Goal: Task Accomplishment & Management: Use online tool/utility

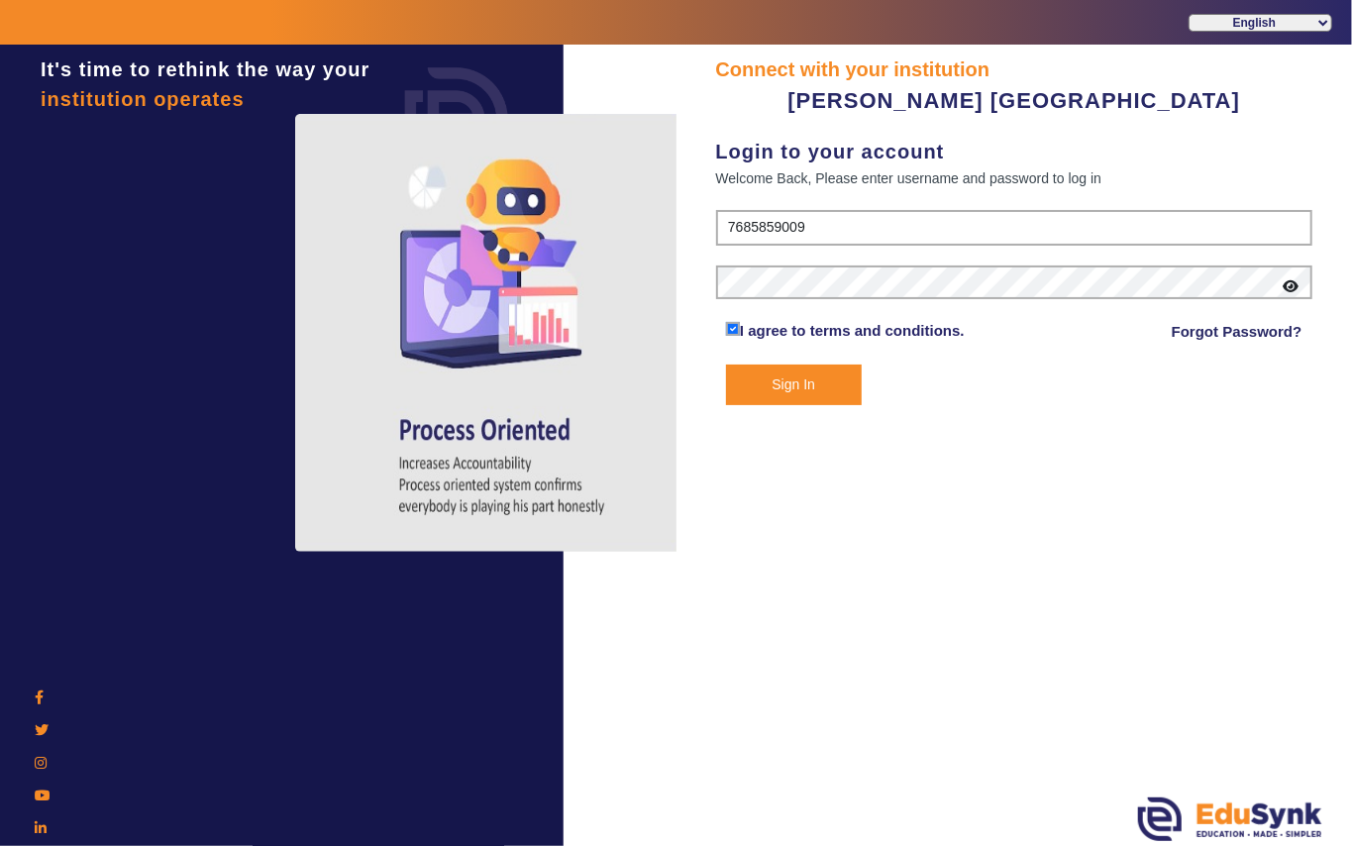
click at [789, 381] on button "Sign In" at bounding box center [794, 385] width 136 height 41
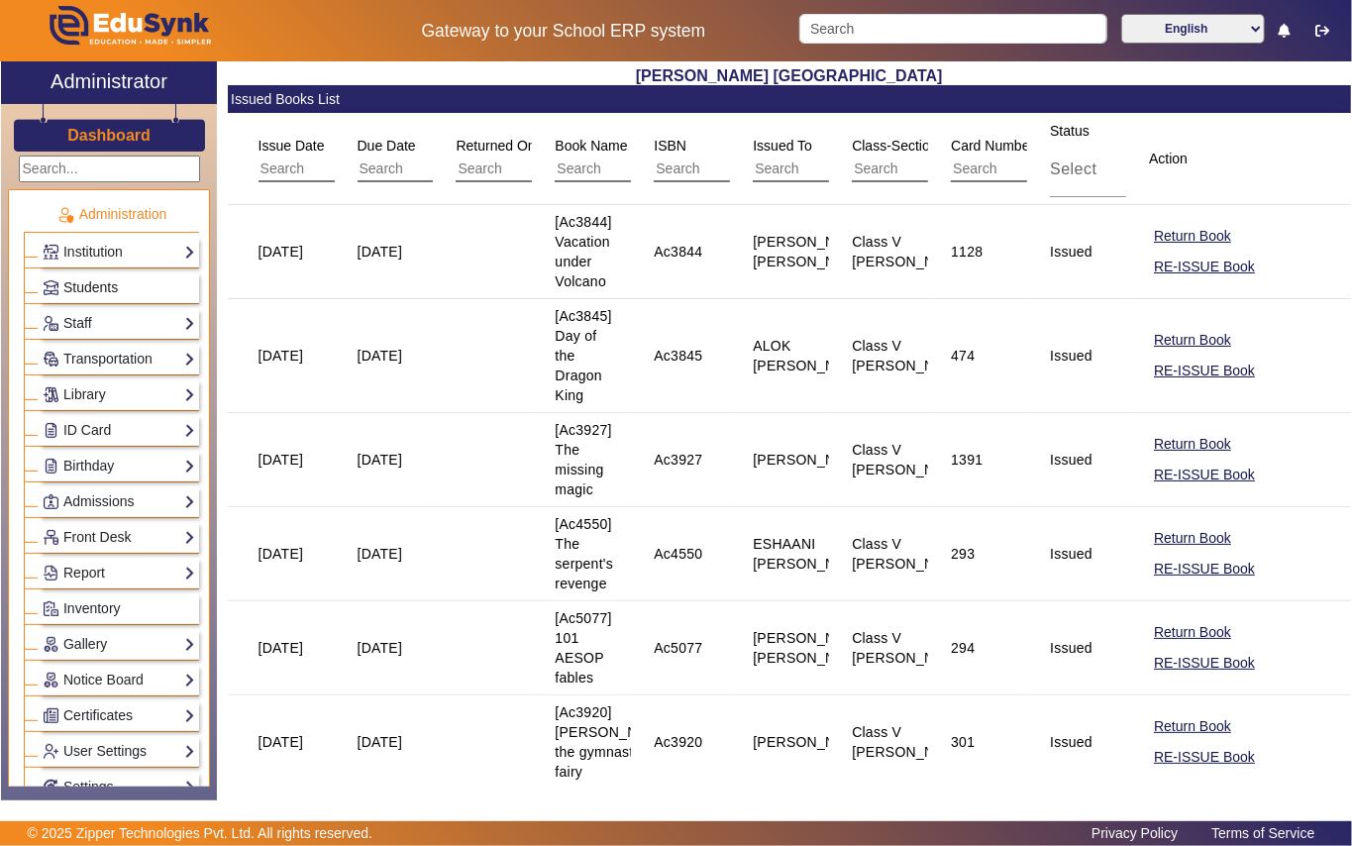
click at [105, 277] on link "Students" at bounding box center [119, 287] width 153 height 23
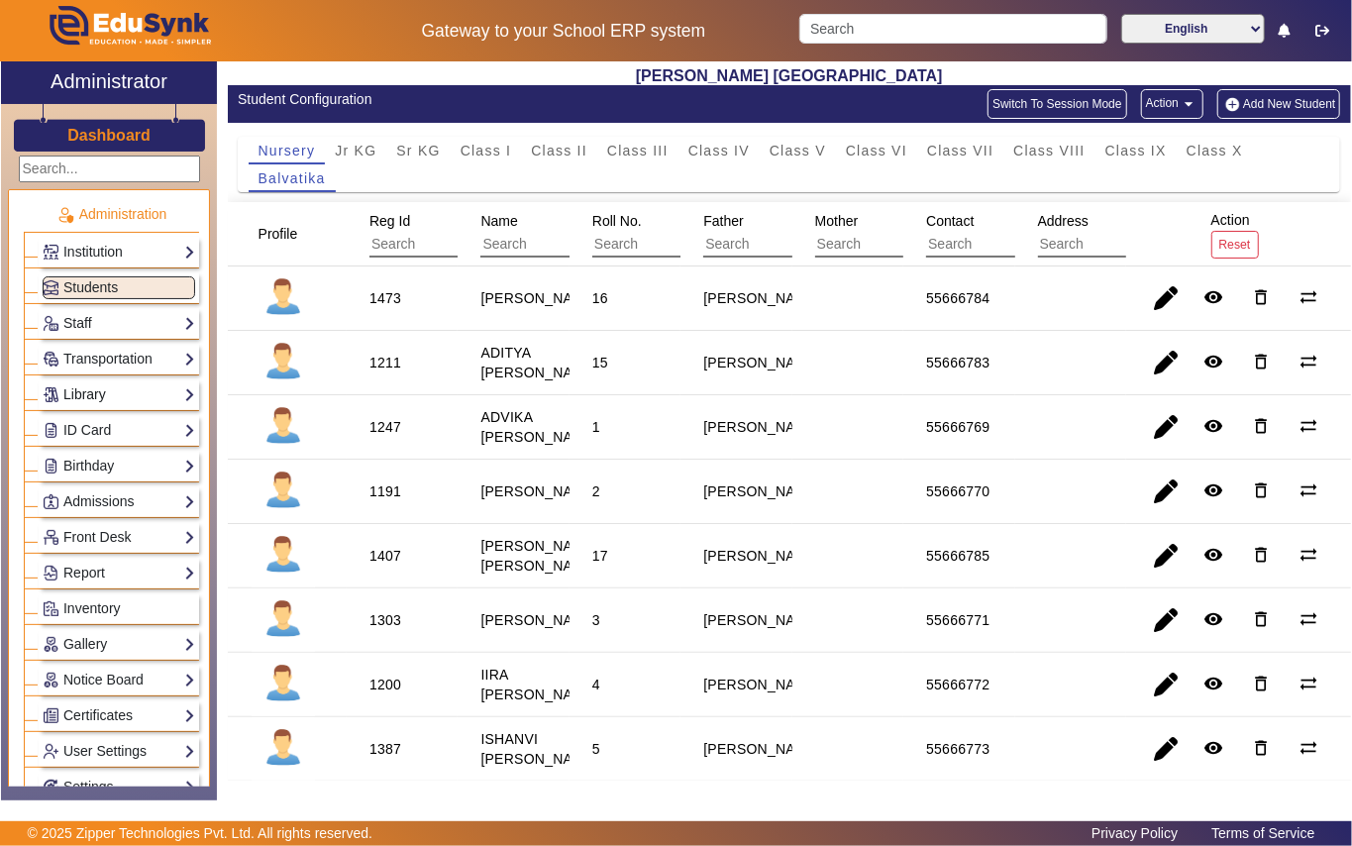
click at [104, 398] on link "Library" at bounding box center [119, 394] width 153 height 23
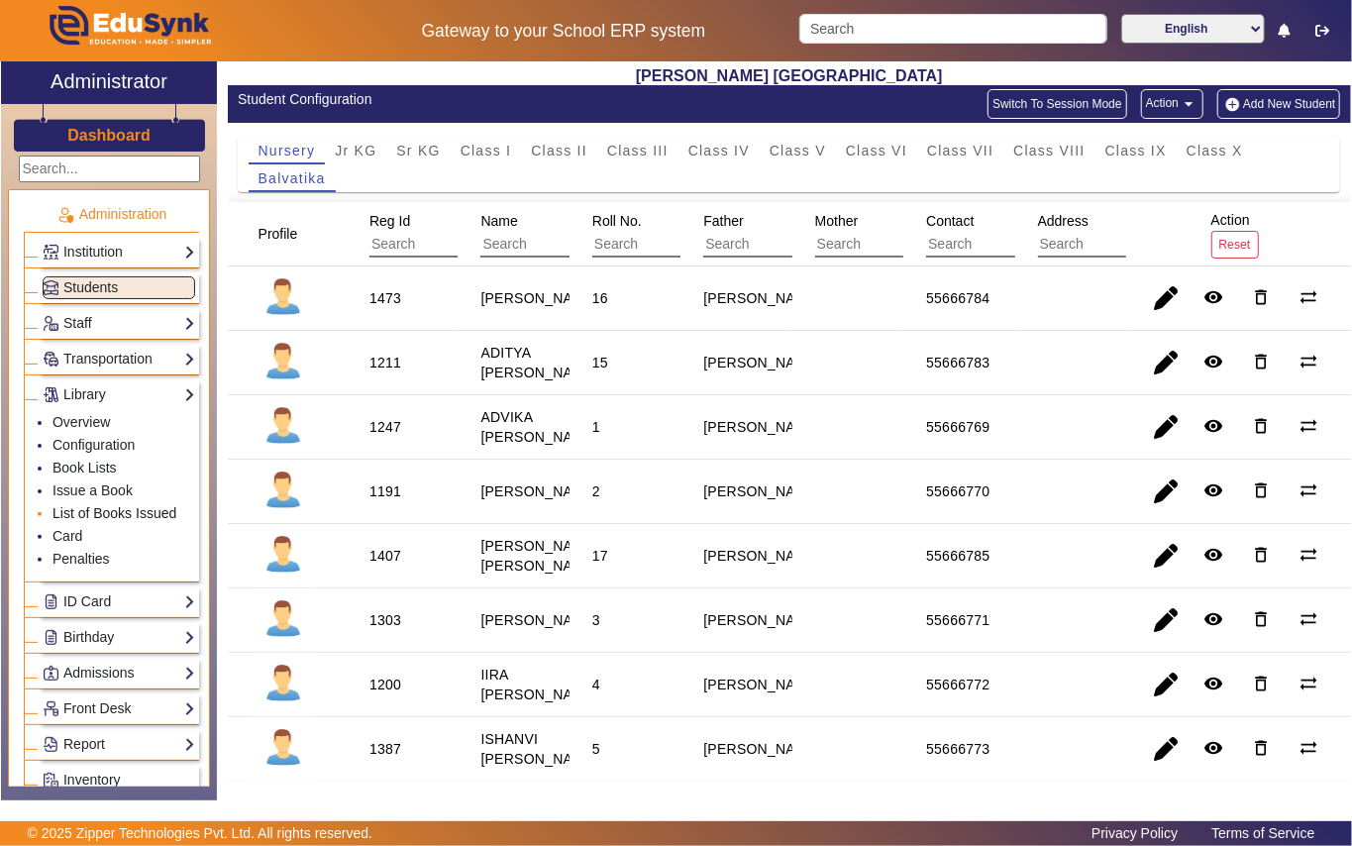
click at [125, 517] on link "List of Books Issued" at bounding box center [115, 513] width 124 height 16
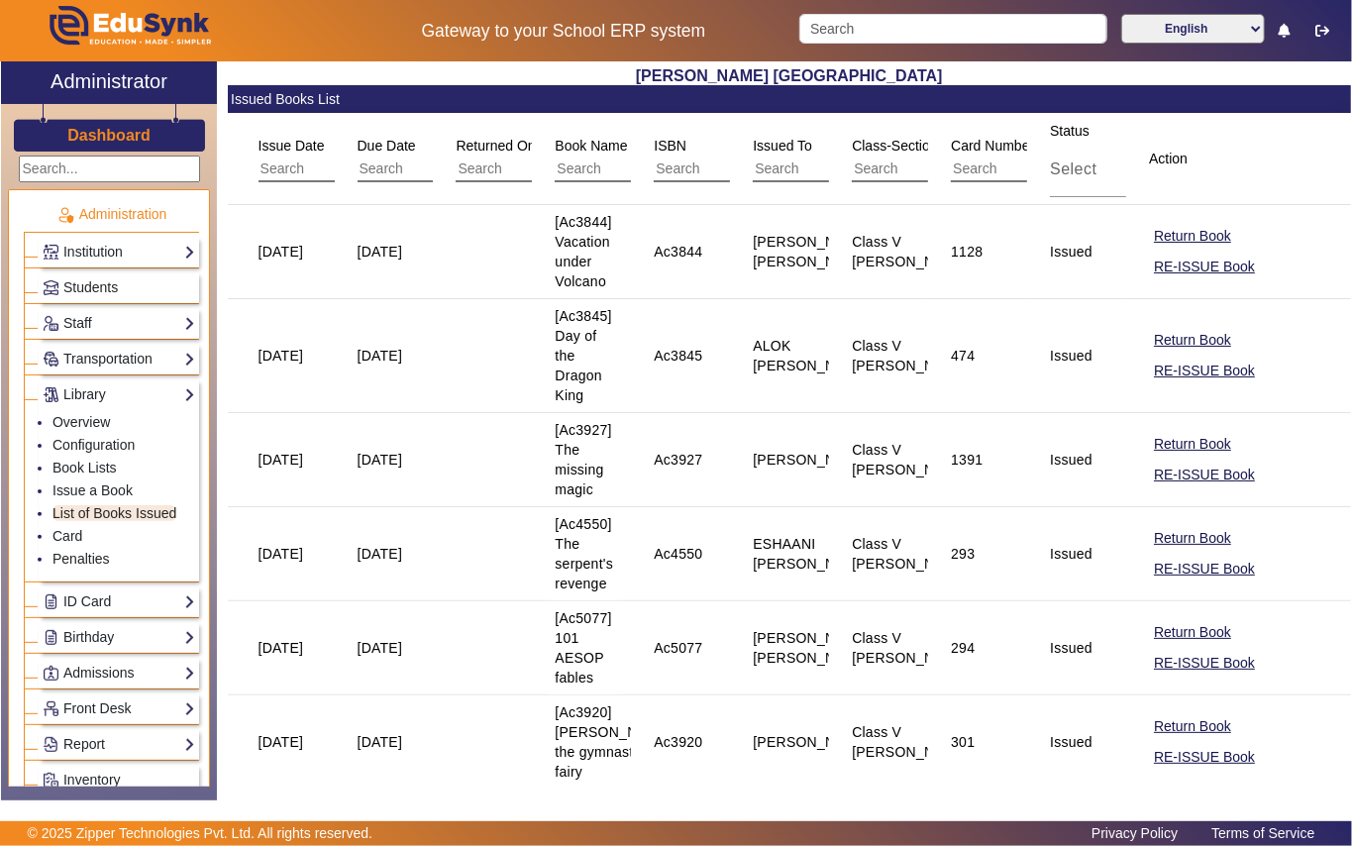
click at [906, 166] on input "text" at bounding box center [940, 170] width 177 height 26
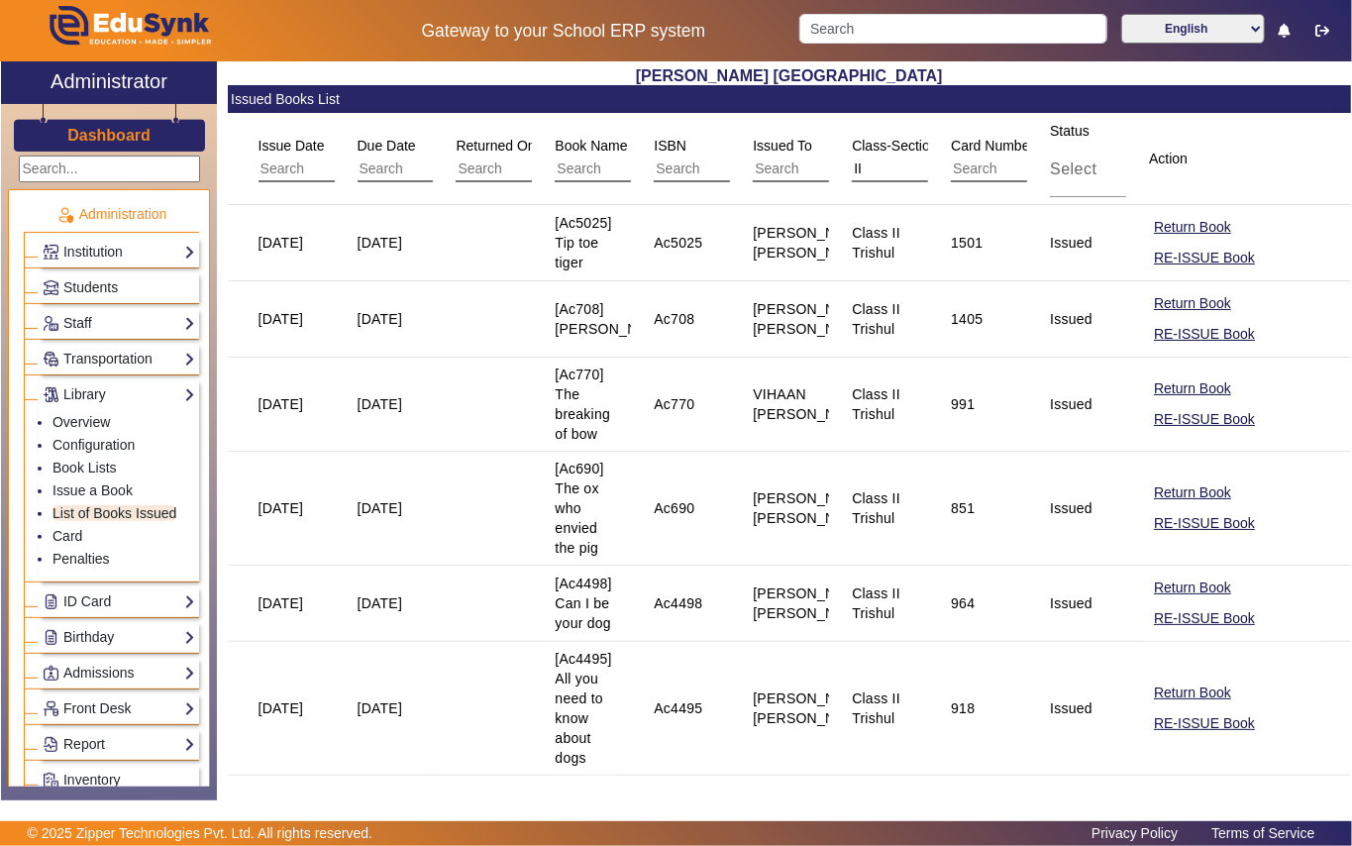
type input "I"
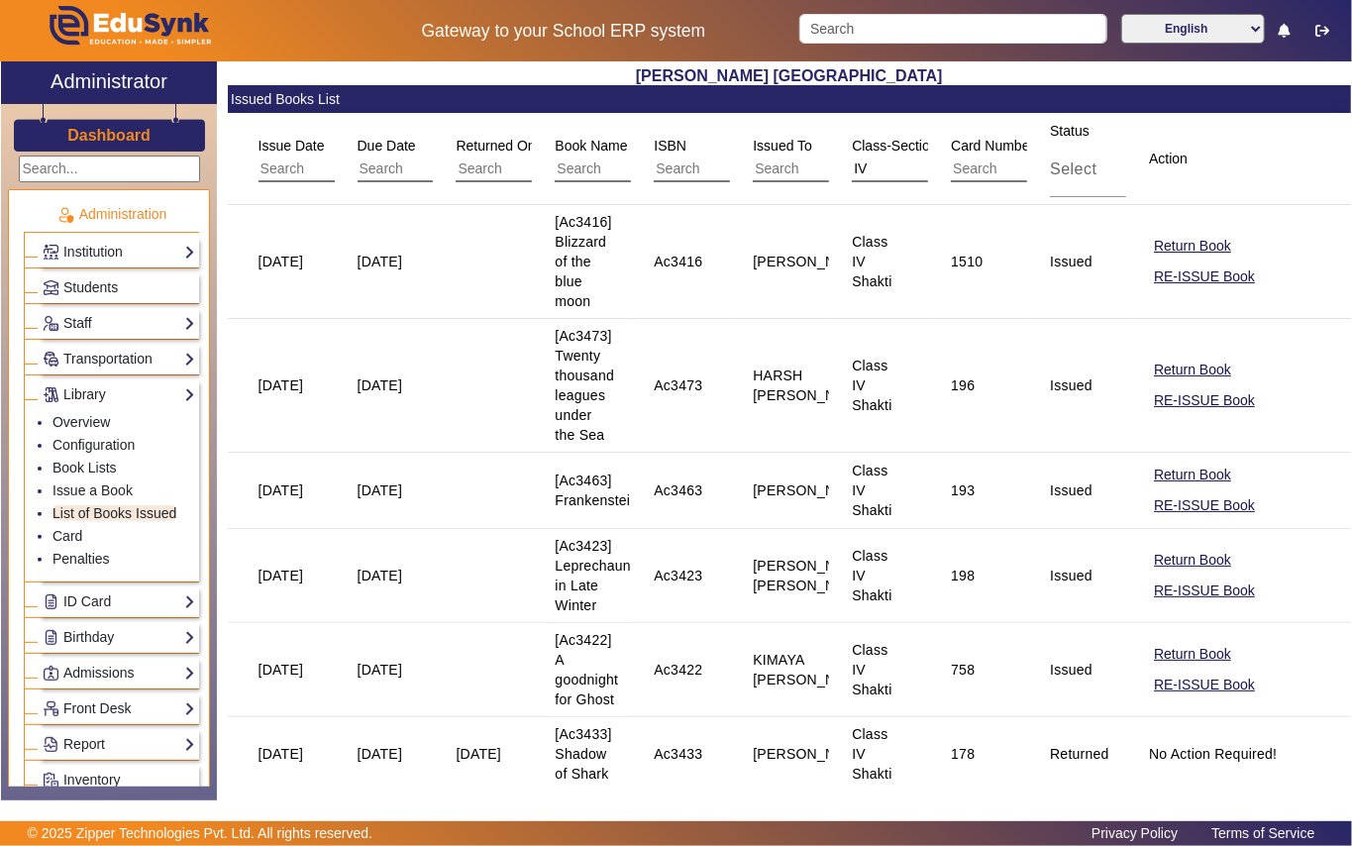
type input "IV"
click at [1098, 175] on div "Select" at bounding box center [1134, 170] width 168 height 24
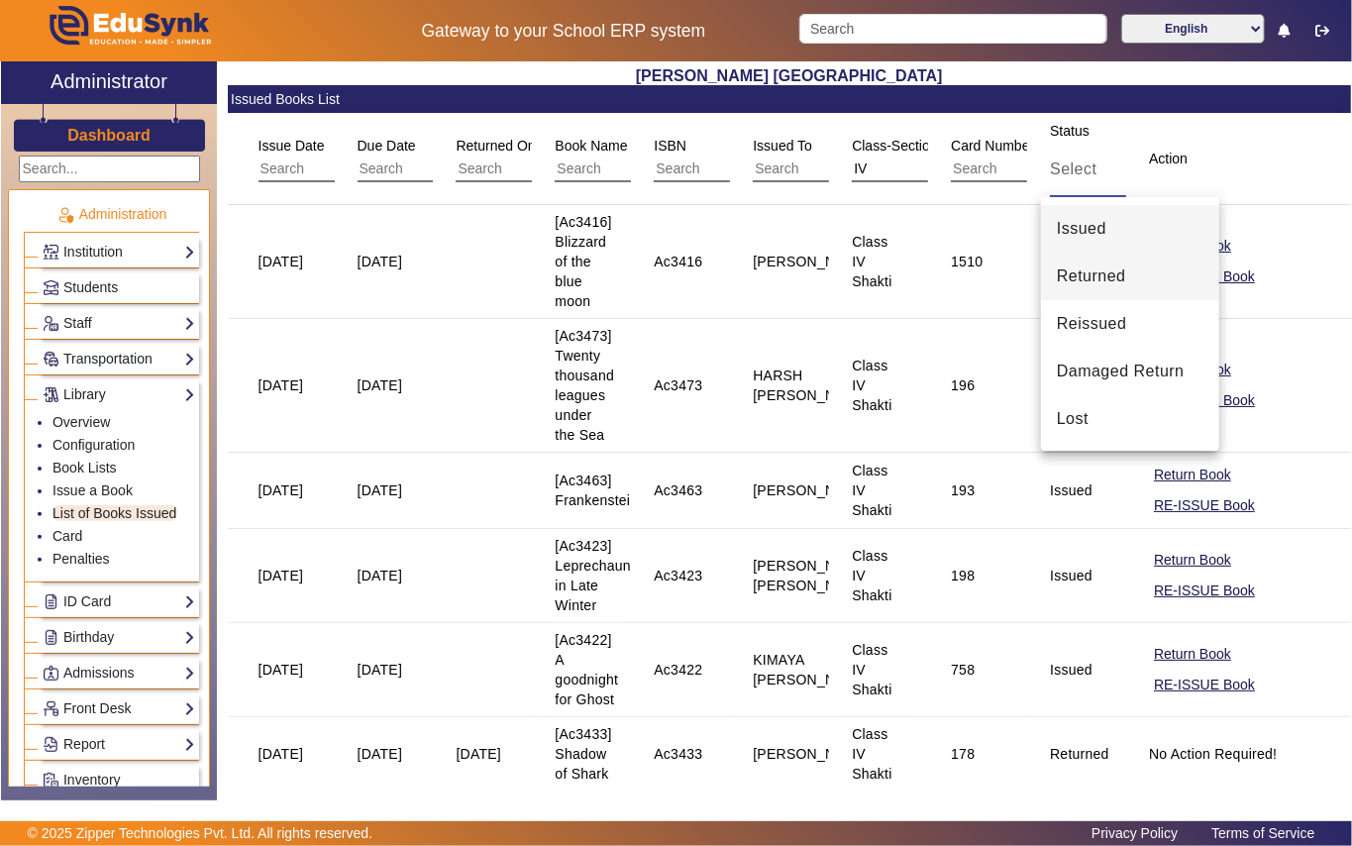
click at [1086, 279] on span "Returned" at bounding box center [1091, 277] width 69 height 24
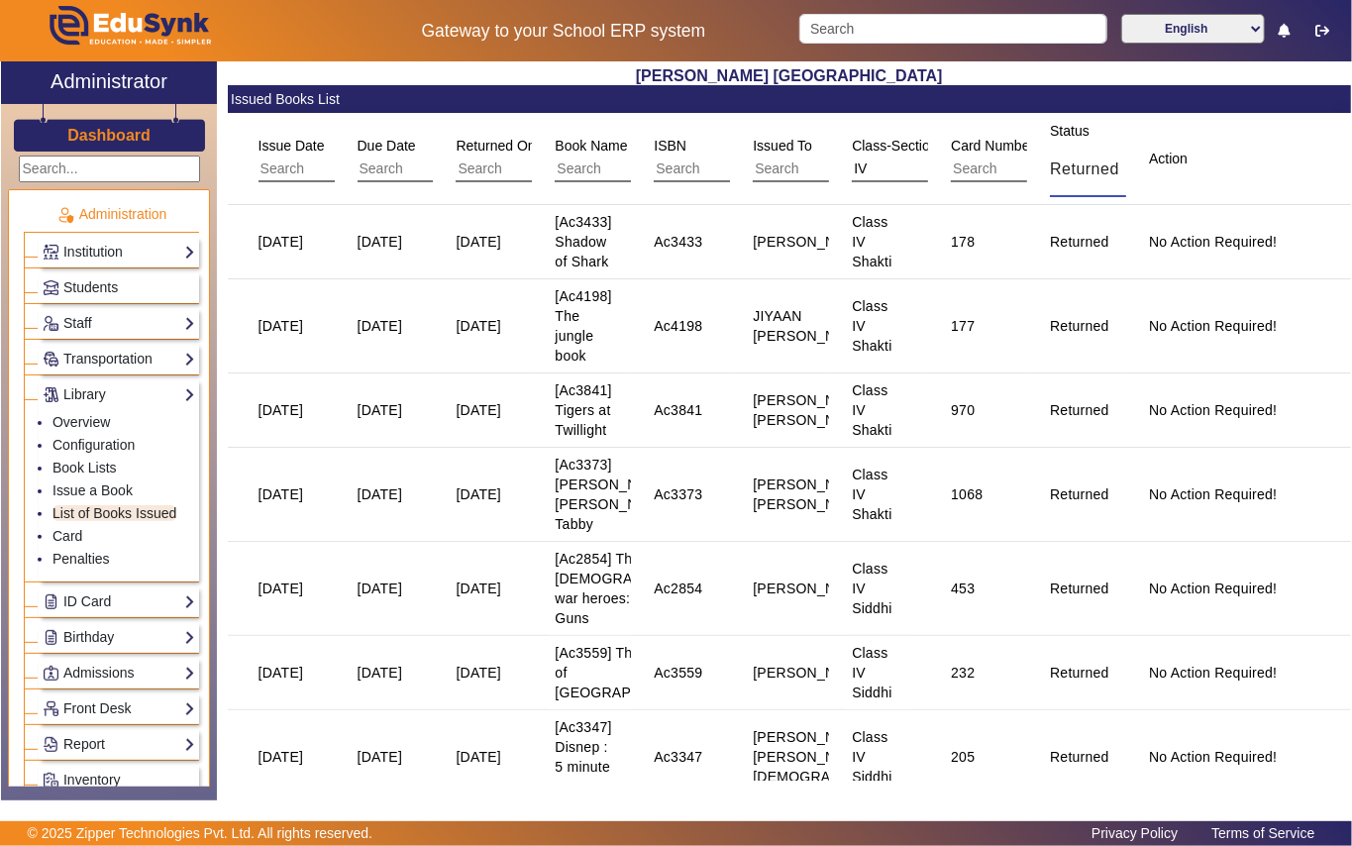
click at [1100, 175] on span "Returned" at bounding box center [1084, 168] width 69 height 17
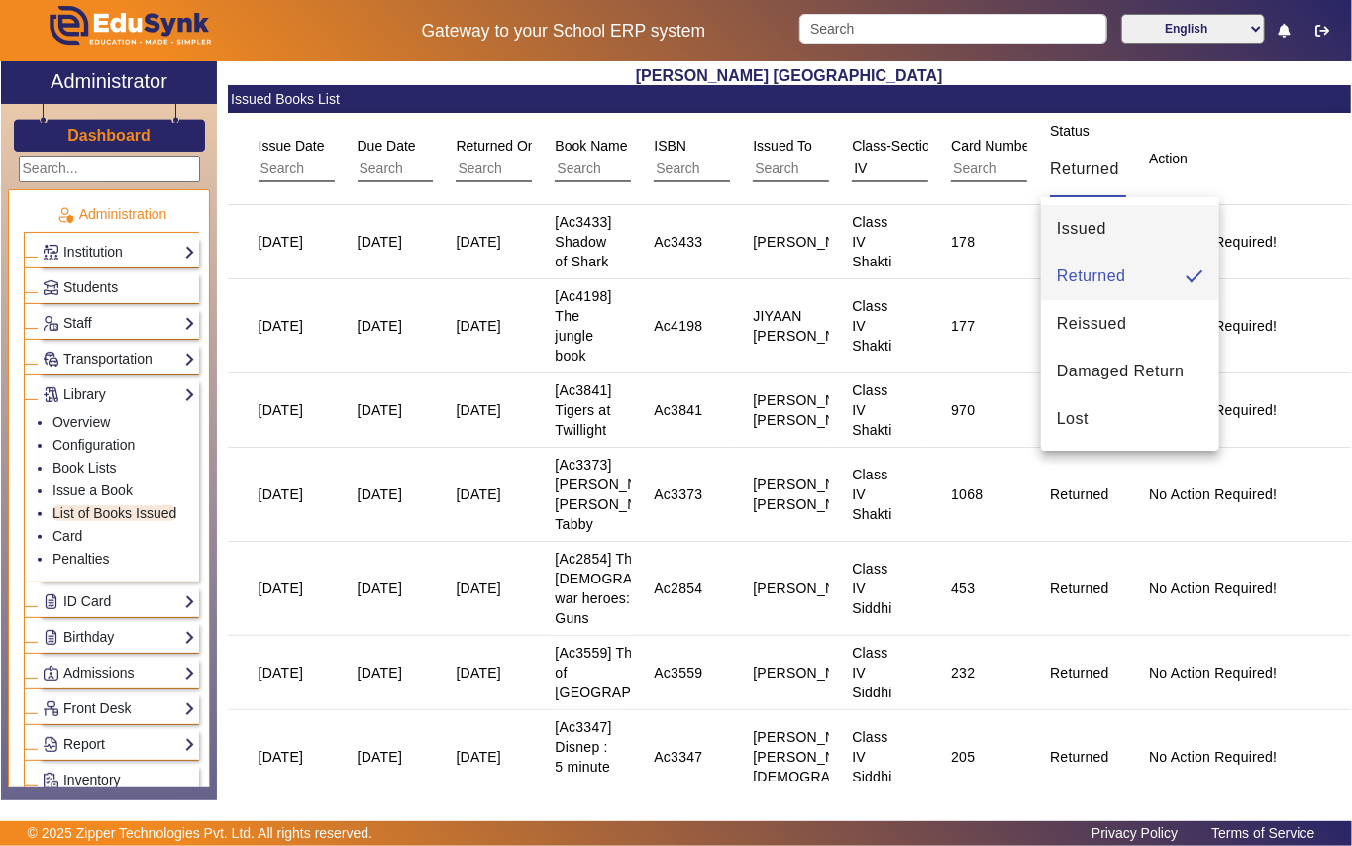
click at [1076, 234] on span "Issued" at bounding box center [1082, 229] width 50 height 24
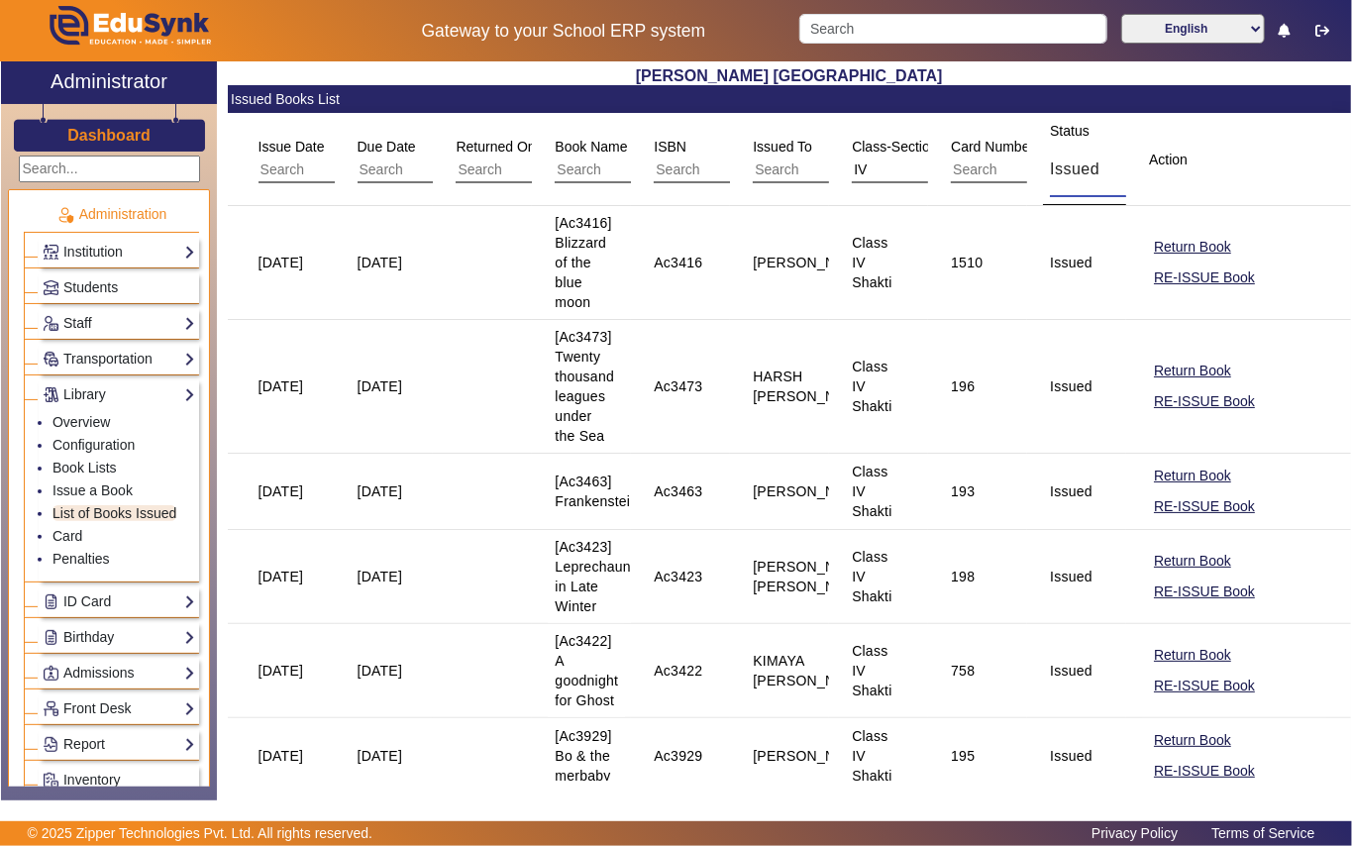
click at [1102, 172] on div "Issued" at bounding box center [1134, 170] width 168 height 24
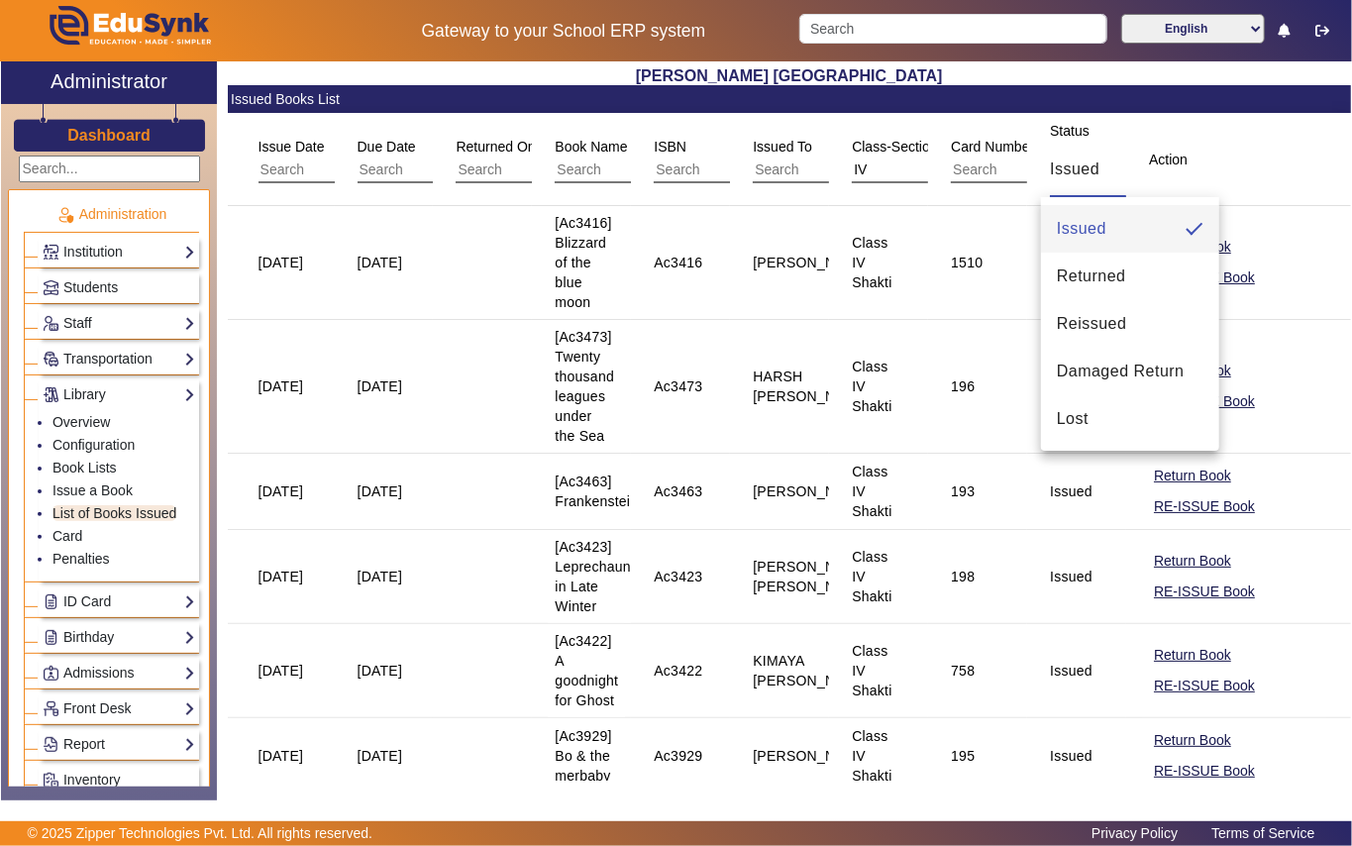
click at [79, 397] on div at bounding box center [676, 423] width 1352 height 846
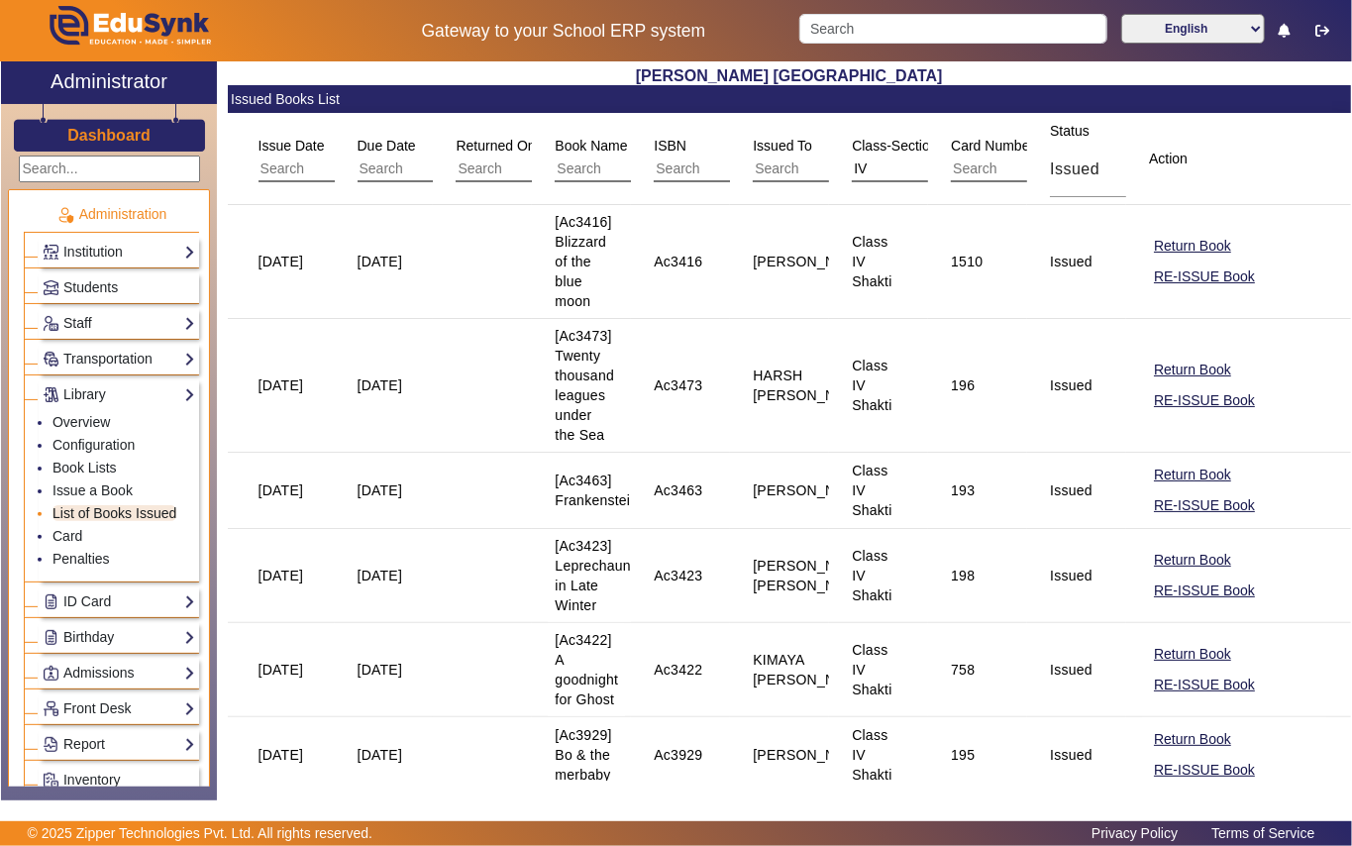
click at [123, 520] on link "List of Books Issued" at bounding box center [115, 513] width 124 height 16
click at [405, 164] on input "text" at bounding box center [446, 170] width 177 height 26
click at [302, 166] on input "text" at bounding box center [347, 170] width 177 height 26
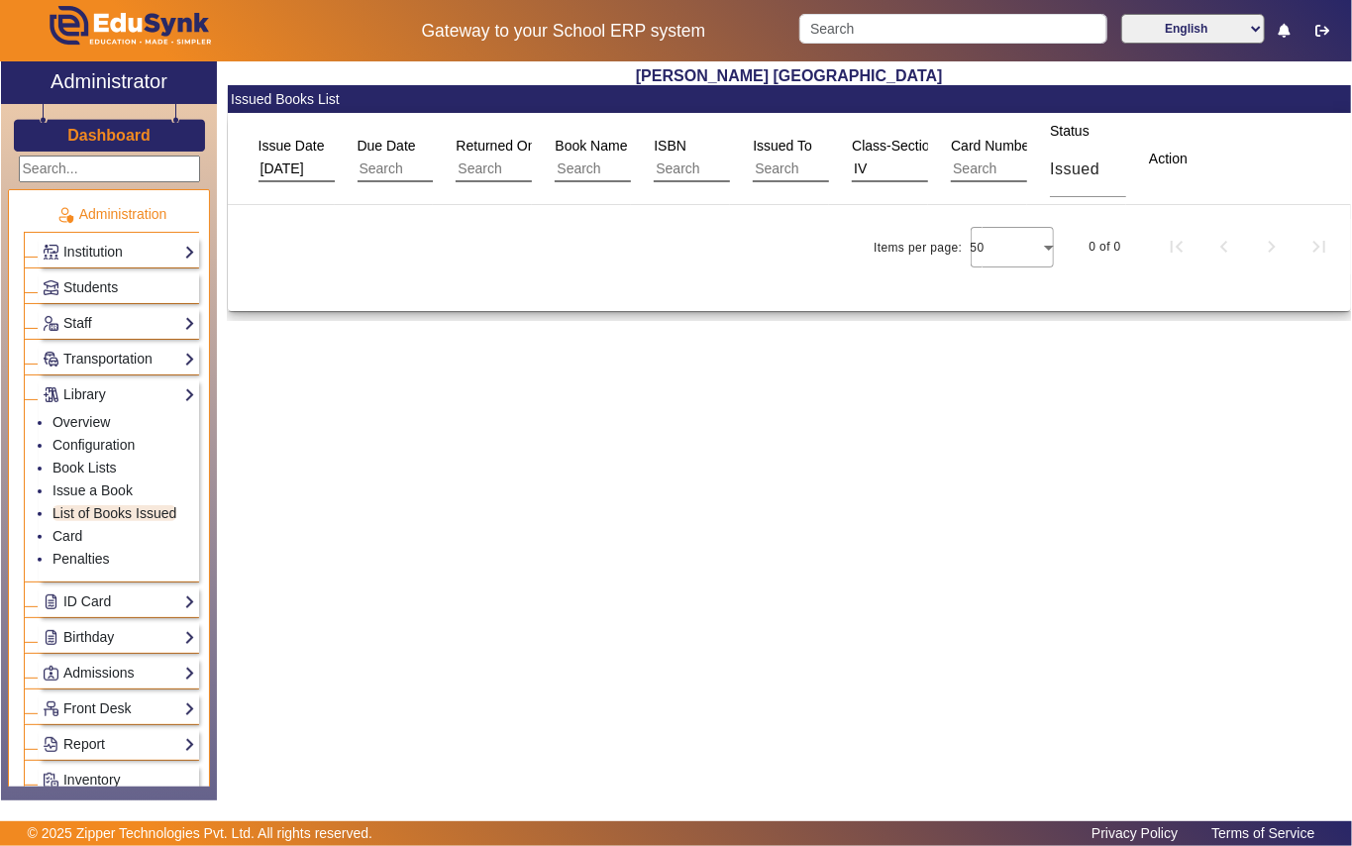
click at [266, 168] on input "[DATE]" at bounding box center [347, 170] width 177 height 26
click at [327, 171] on input "[DATE]" at bounding box center [347, 170] width 177 height 26
click at [408, 170] on input "text" at bounding box center [446, 170] width 177 height 26
click at [325, 164] on input "[DATE]" at bounding box center [347, 170] width 177 height 26
type input "1"
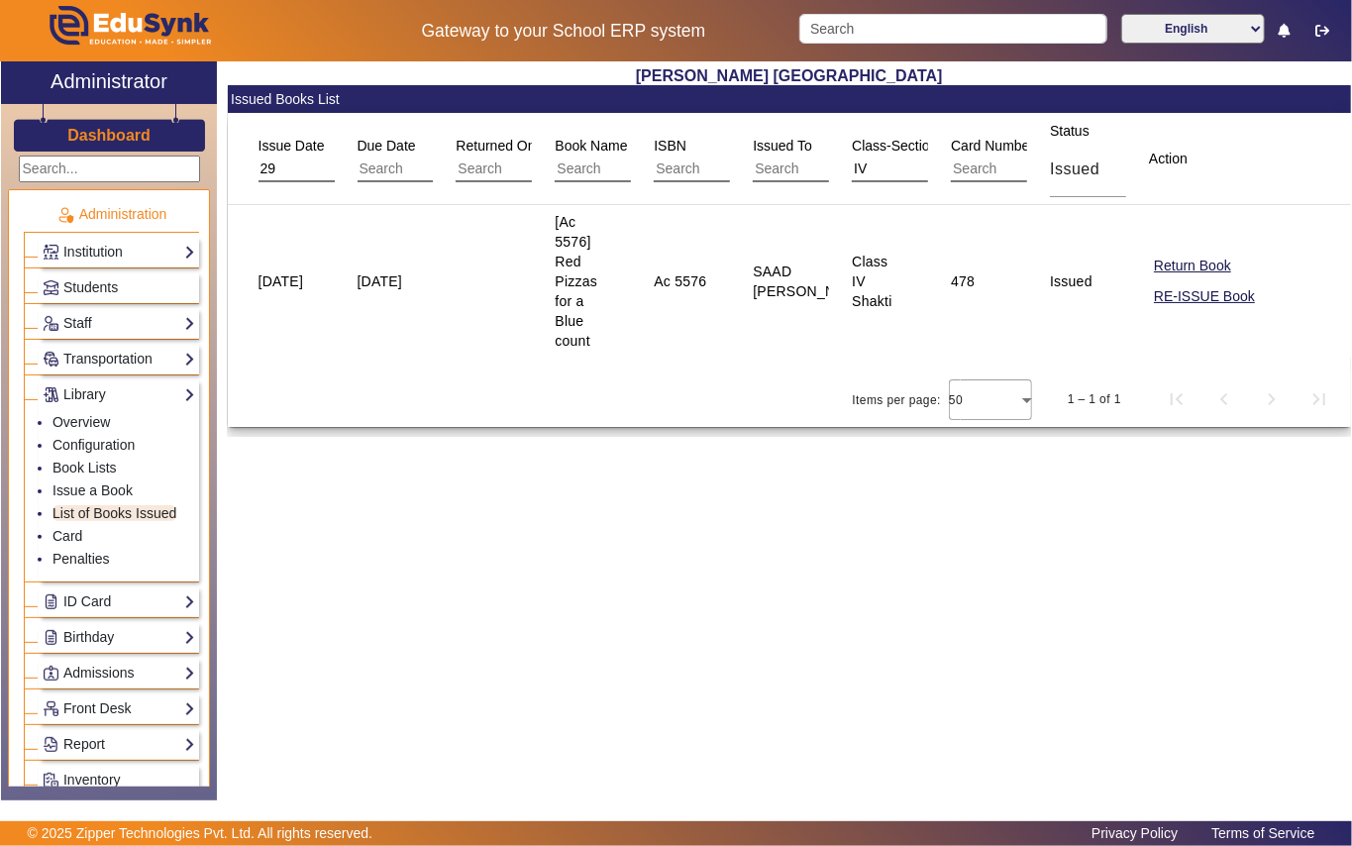
type input "2"
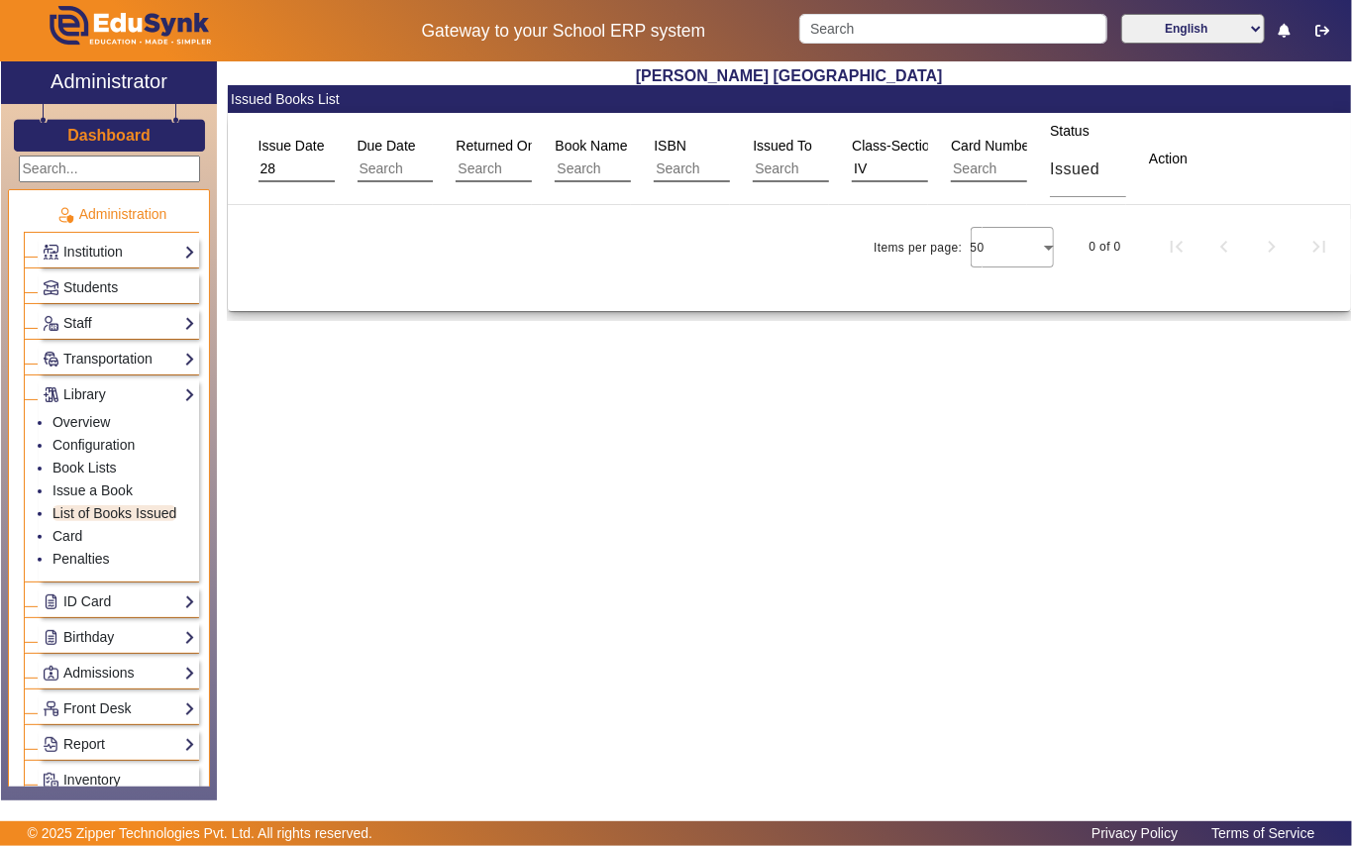
type input "2"
type input "[DATE]"
click at [402, 170] on input "text" at bounding box center [446, 170] width 177 height 26
click at [515, 167] on input "text" at bounding box center [544, 170] width 177 height 26
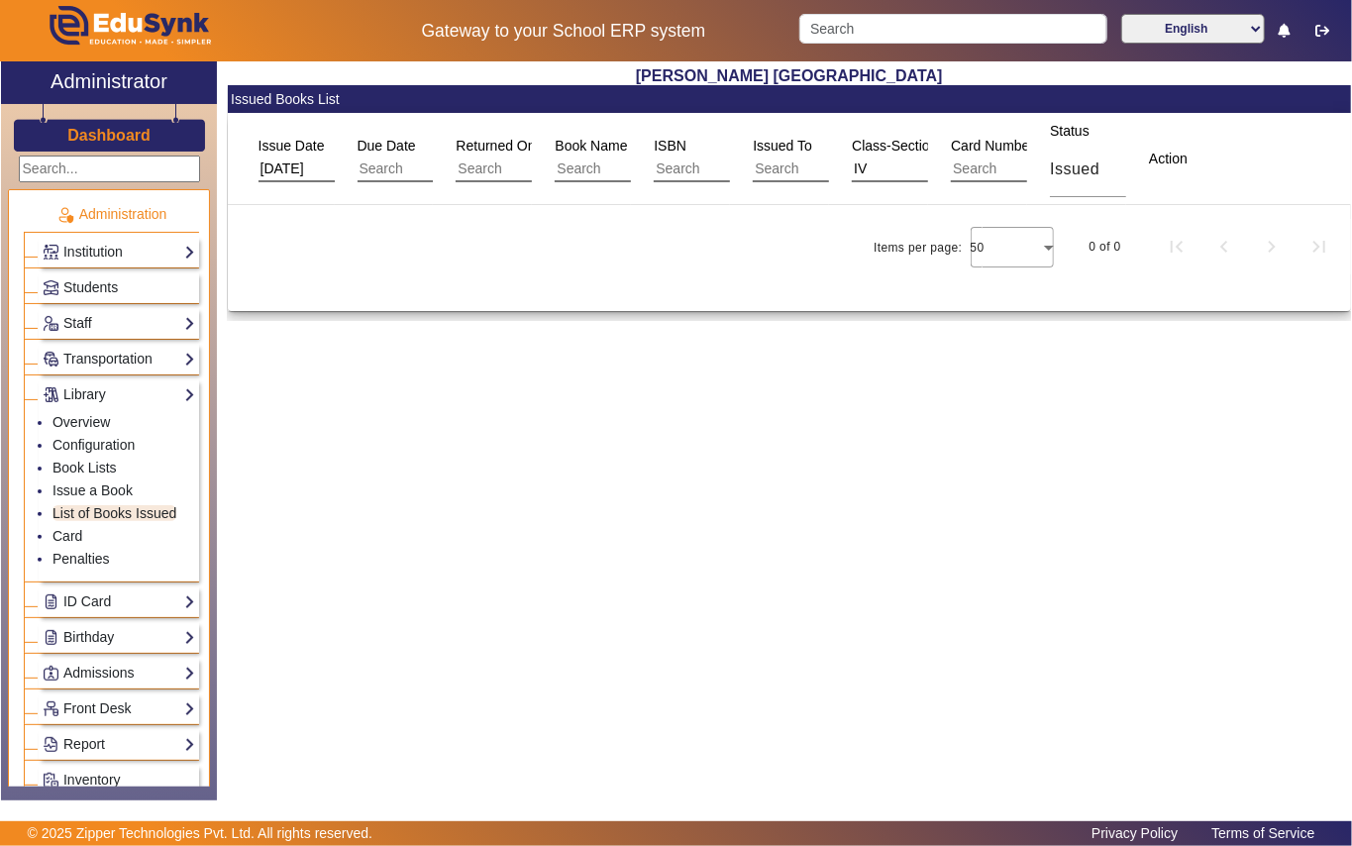
click at [620, 166] on input "text" at bounding box center [643, 170] width 177 height 26
click at [727, 167] on input "text" at bounding box center [742, 170] width 177 height 26
click at [809, 171] on input "text" at bounding box center [841, 170] width 177 height 26
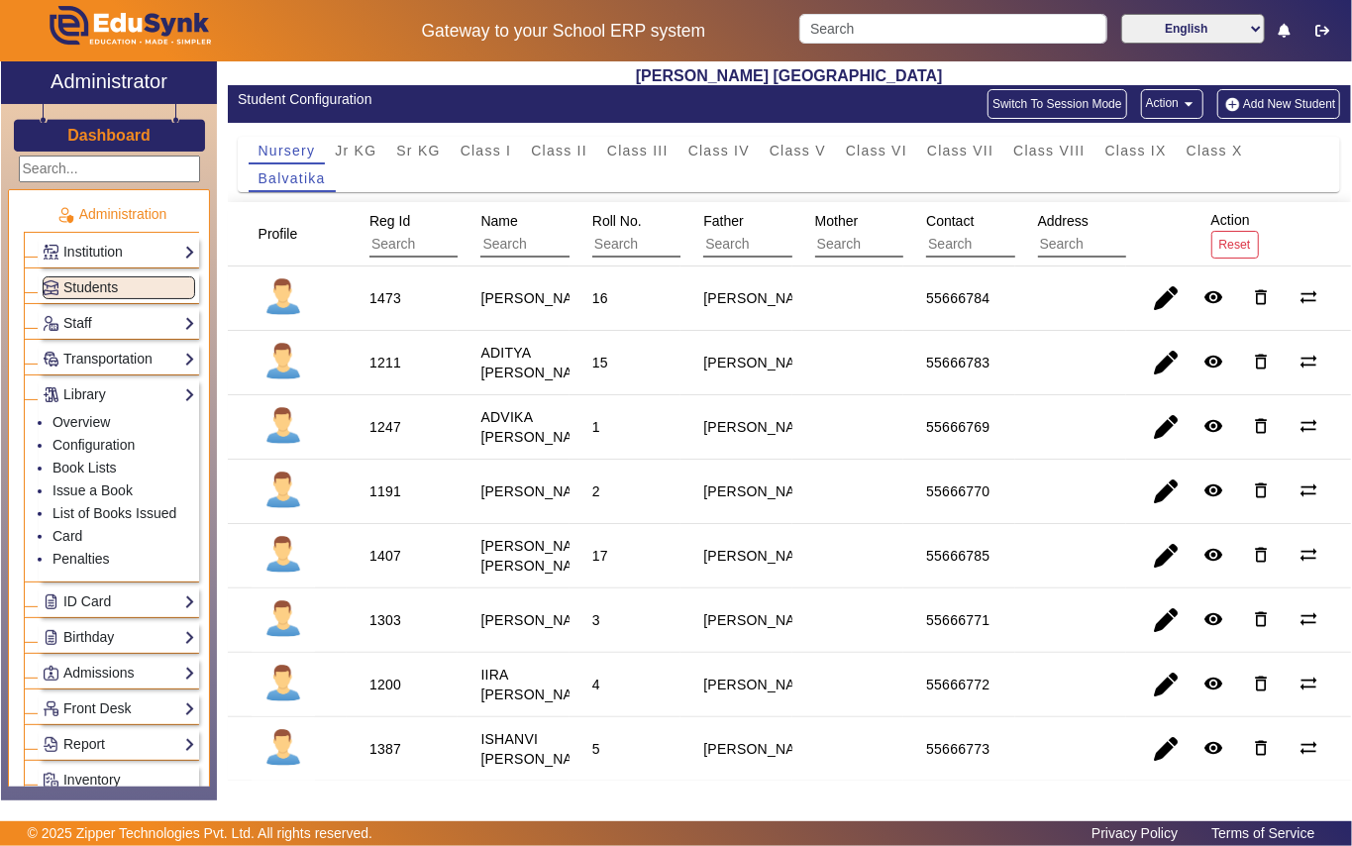
drag, startPoint x: 951, startPoint y: 1, endPoint x: 520, endPoint y: 228, distance: 487.0
click at [520, 228] on div "Name" at bounding box center [568, 234] width 177 height 48
drag, startPoint x: 1285, startPoint y: 1, endPoint x: 409, endPoint y: 528, distance: 1022.2
click at [409, 524] on mat-cell "1191" at bounding box center [402, 492] width 111 height 64
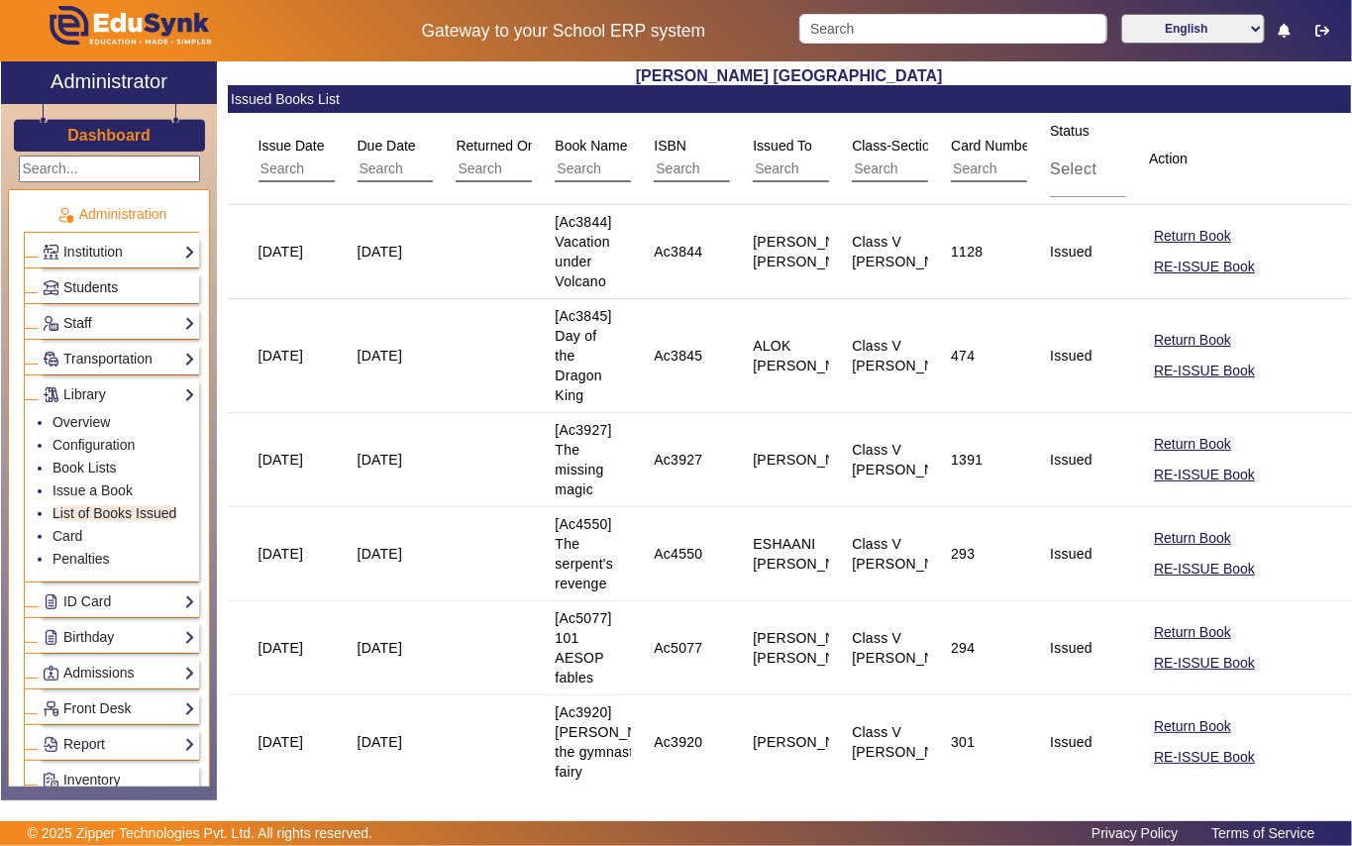
click at [103, 283] on span "Students" at bounding box center [90, 287] width 54 height 16
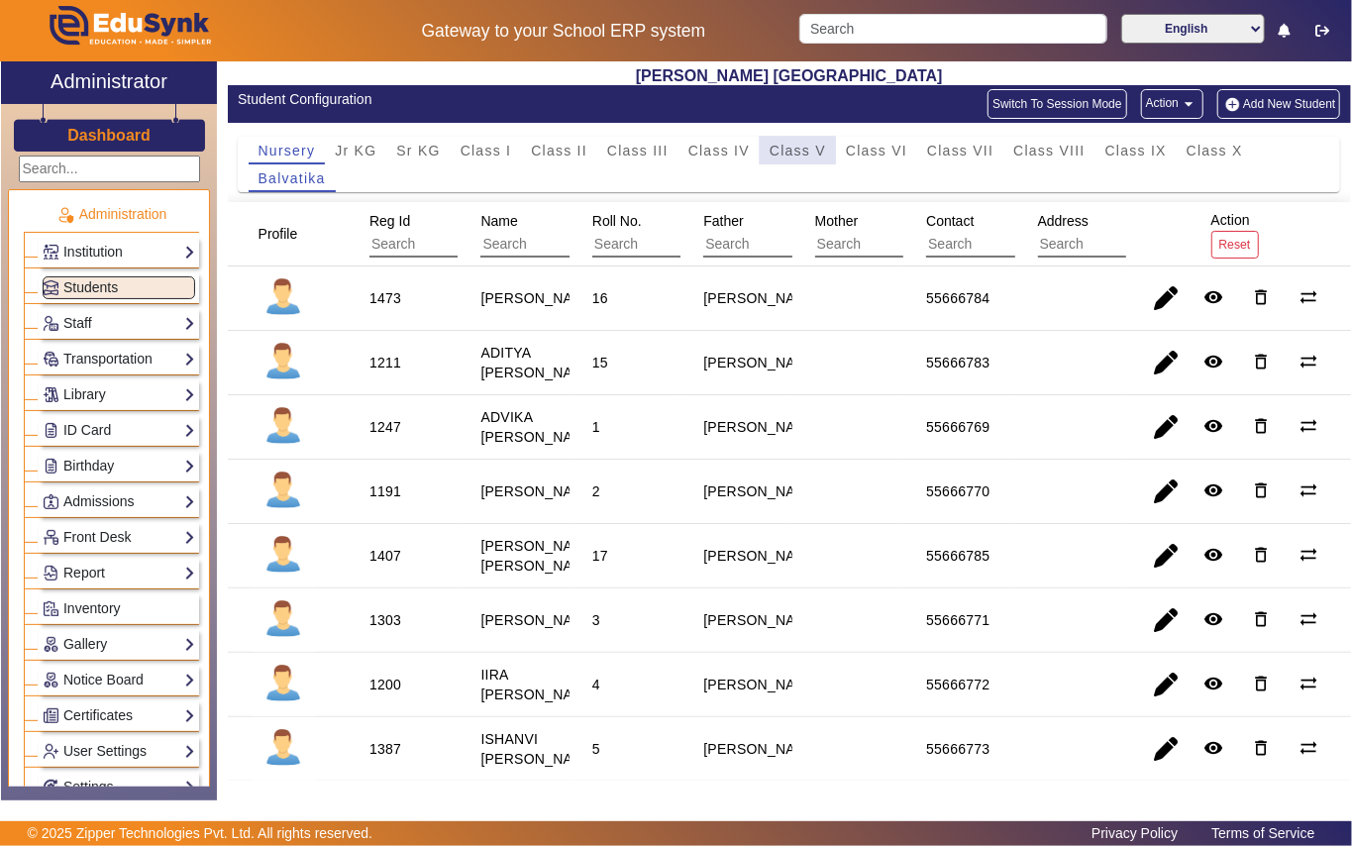
click at [782, 155] on span "Class V" at bounding box center [798, 151] width 56 height 14
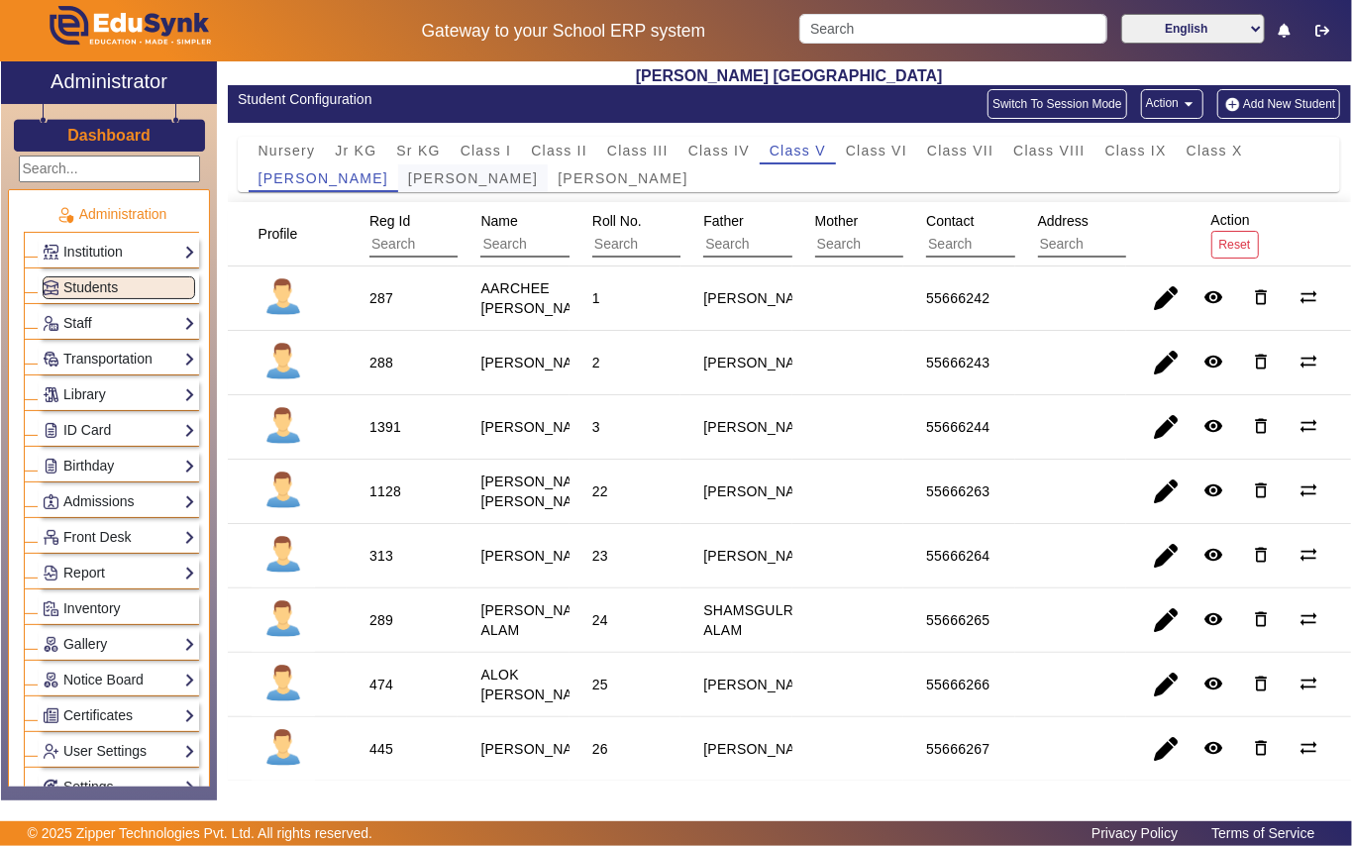
click at [408, 183] on span "[PERSON_NAME]" at bounding box center [473, 178] width 130 height 14
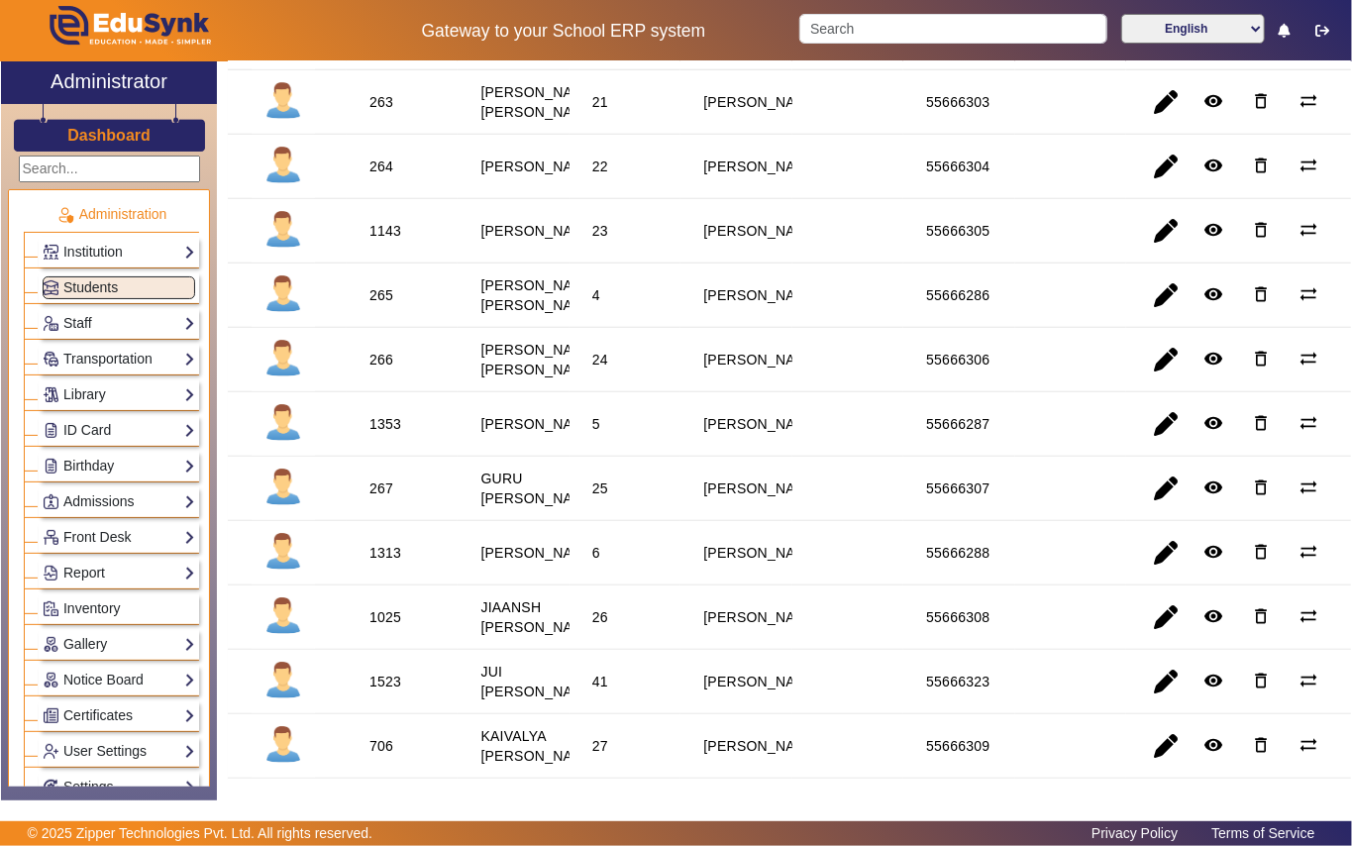
scroll to position [660, 0]
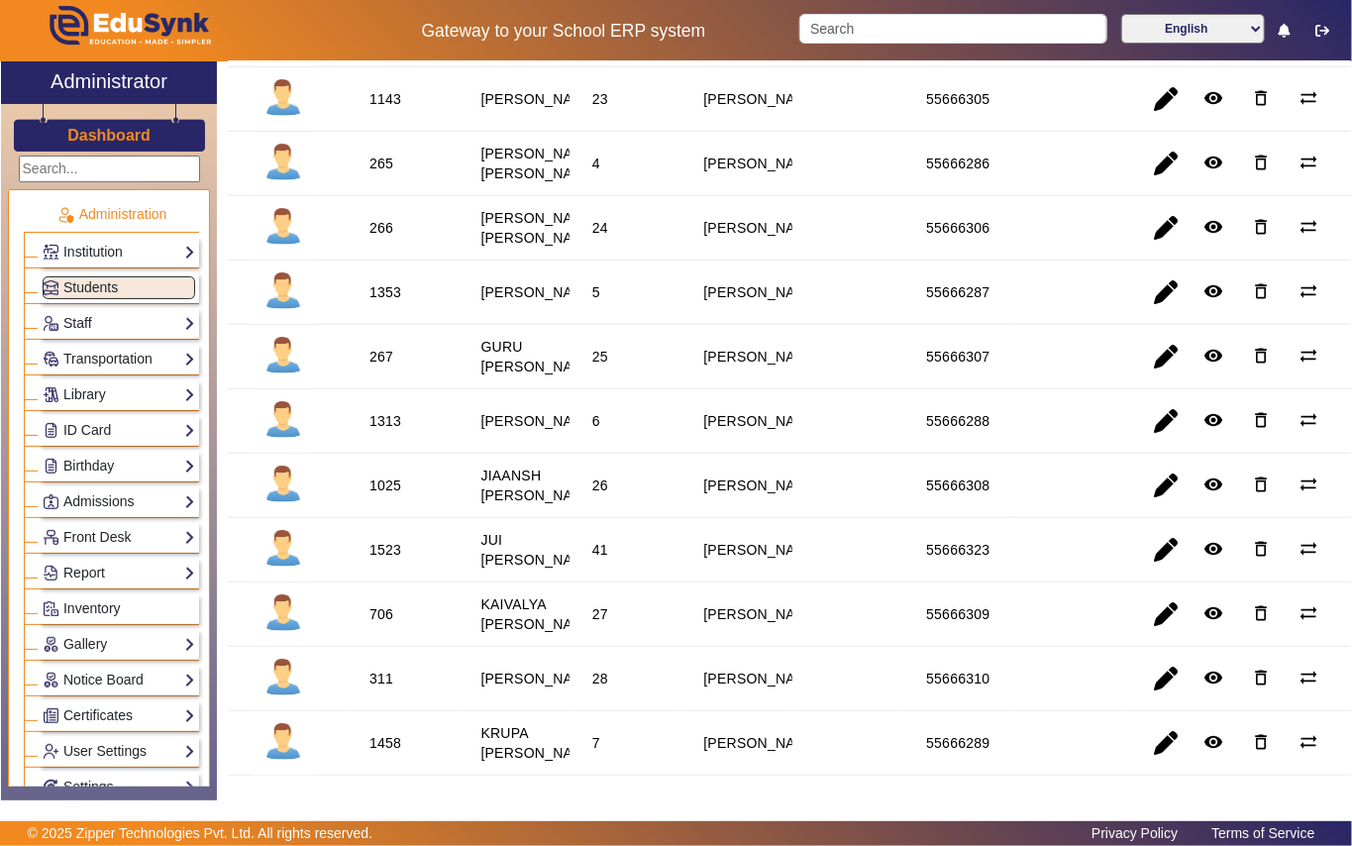
click at [380, 367] on div "267" at bounding box center [382, 357] width 24 height 20
copy div "267"
click at [88, 400] on link "Library" at bounding box center [119, 394] width 153 height 23
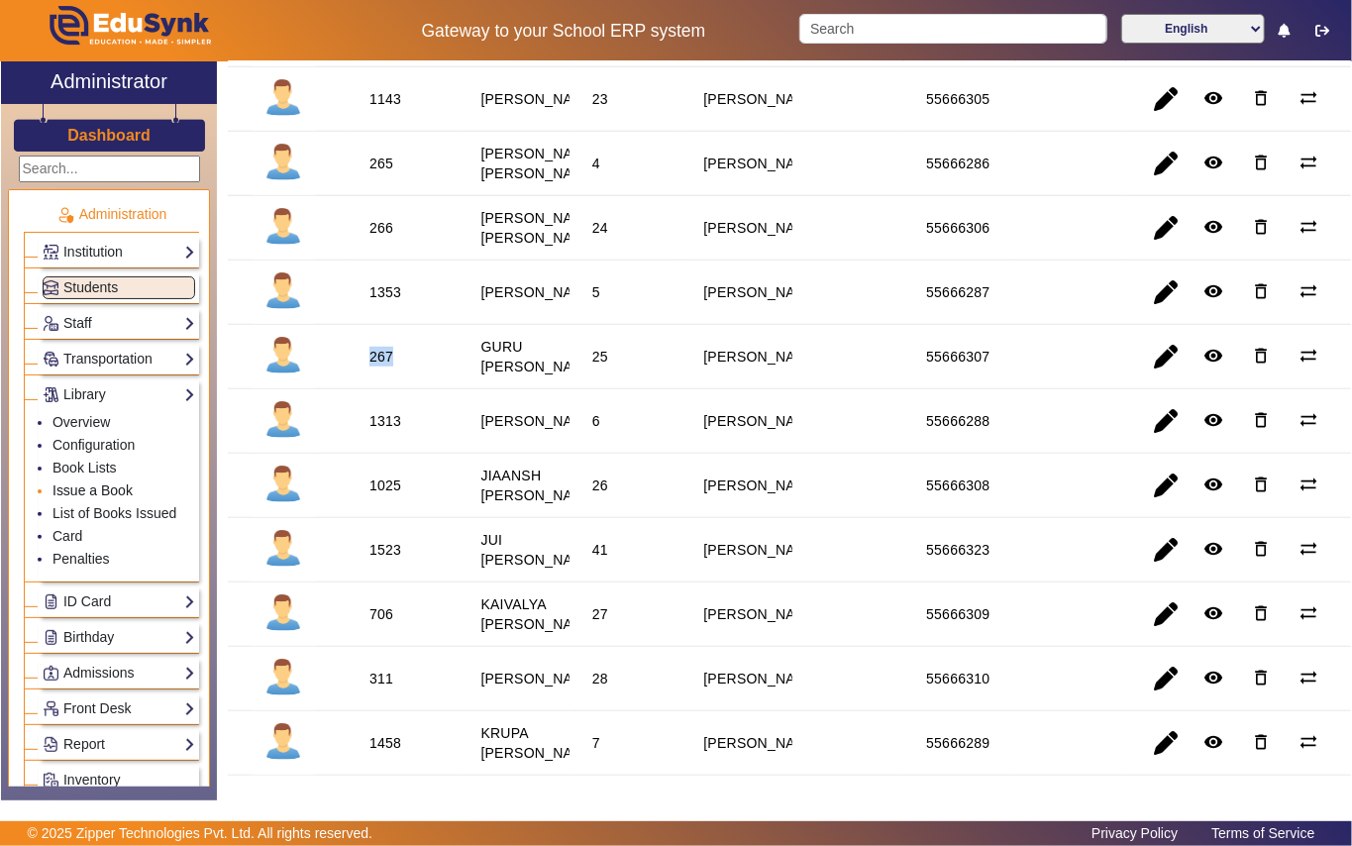
click at [99, 492] on link "Issue a Book" at bounding box center [93, 490] width 80 height 16
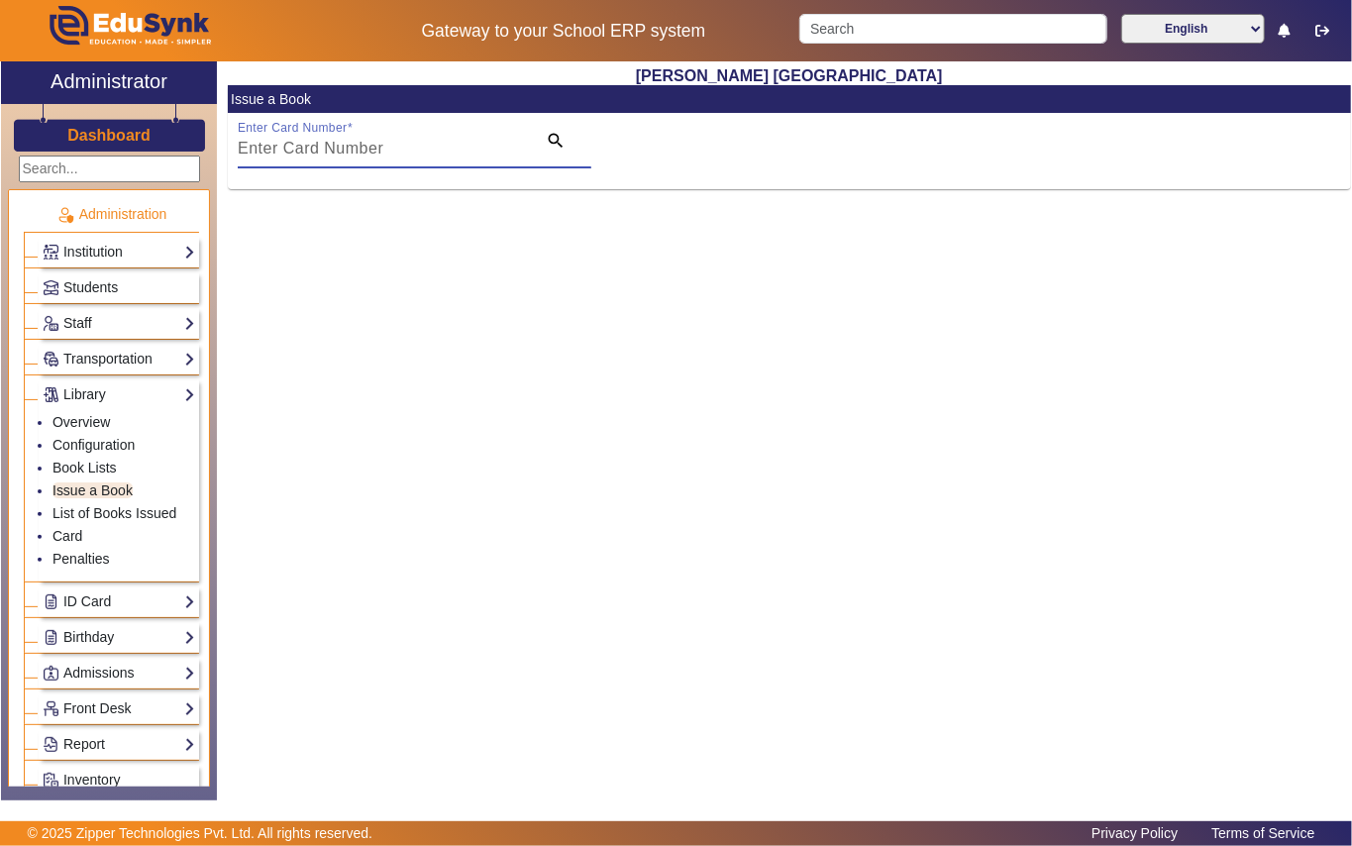
click at [430, 155] on input "Enter Card Number" at bounding box center [381, 149] width 286 height 24
paste input "267"
type input "267"
click at [548, 140] on mat-icon "search" at bounding box center [556, 141] width 20 height 20
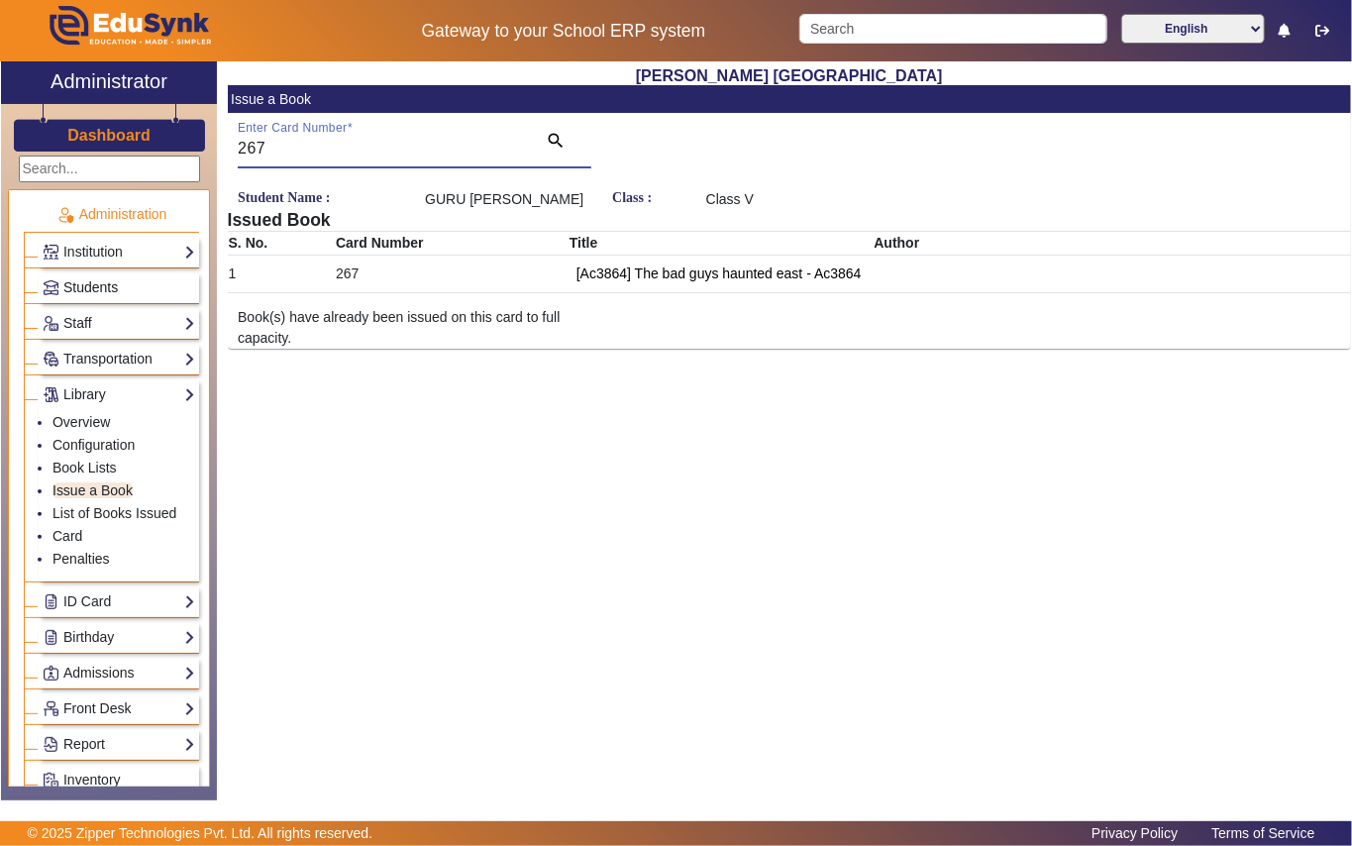
click at [97, 286] on span "Students" at bounding box center [90, 287] width 54 height 16
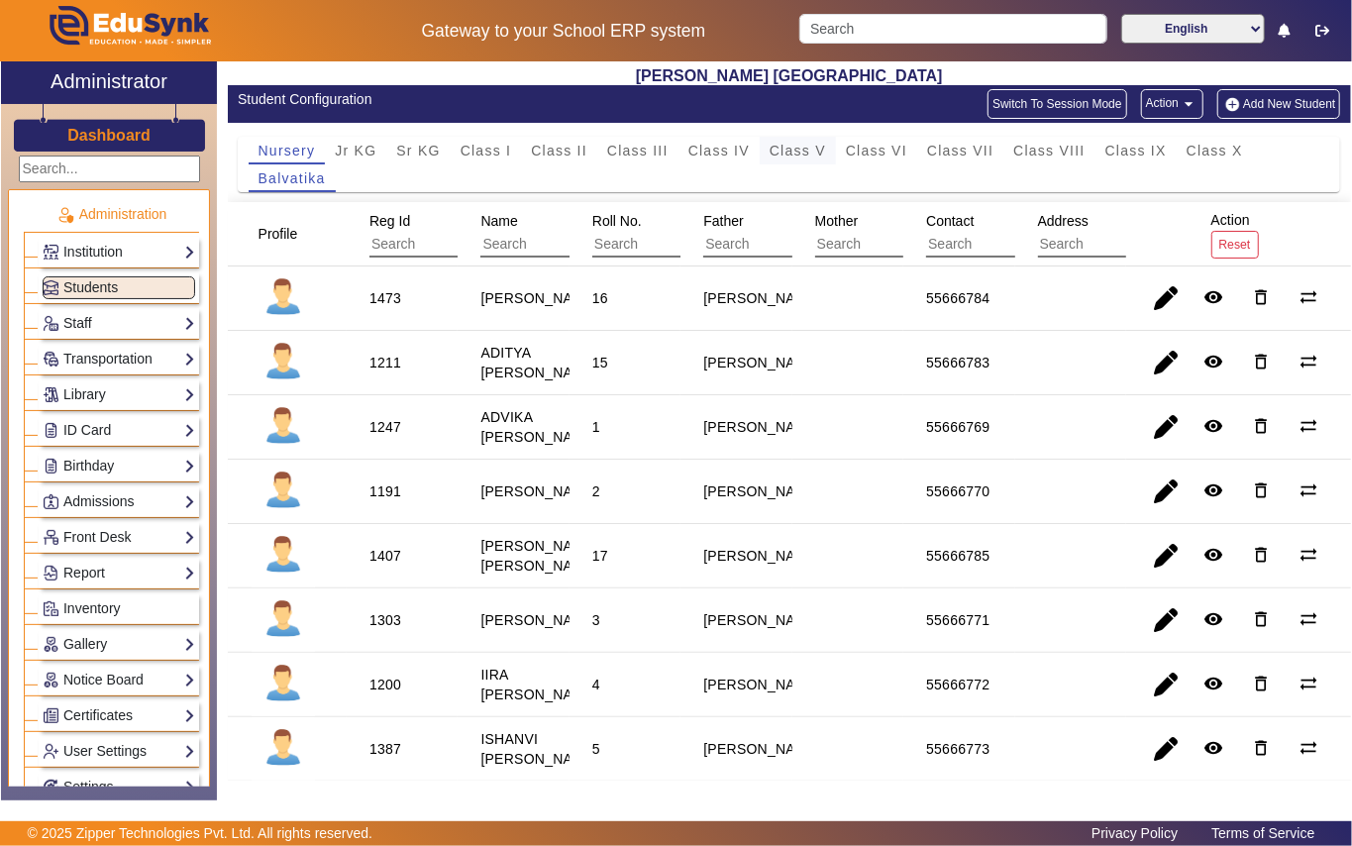
click at [825, 144] on span "Class V" at bounding box center [798, 151] width 56 height 14
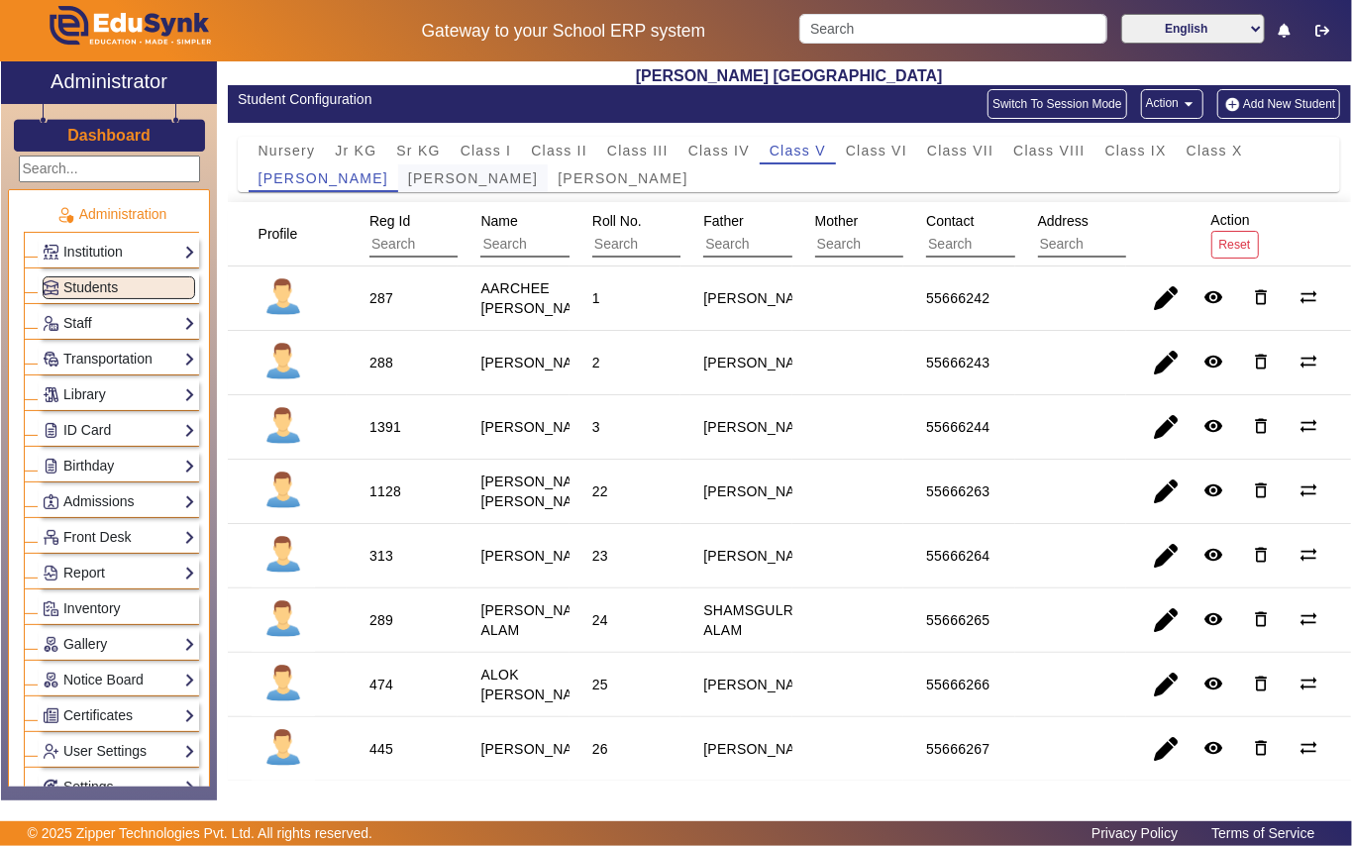
click at [460, 182] on span "[PERSON_NAME]" at bounding box center [473, 178] width 130 height 14
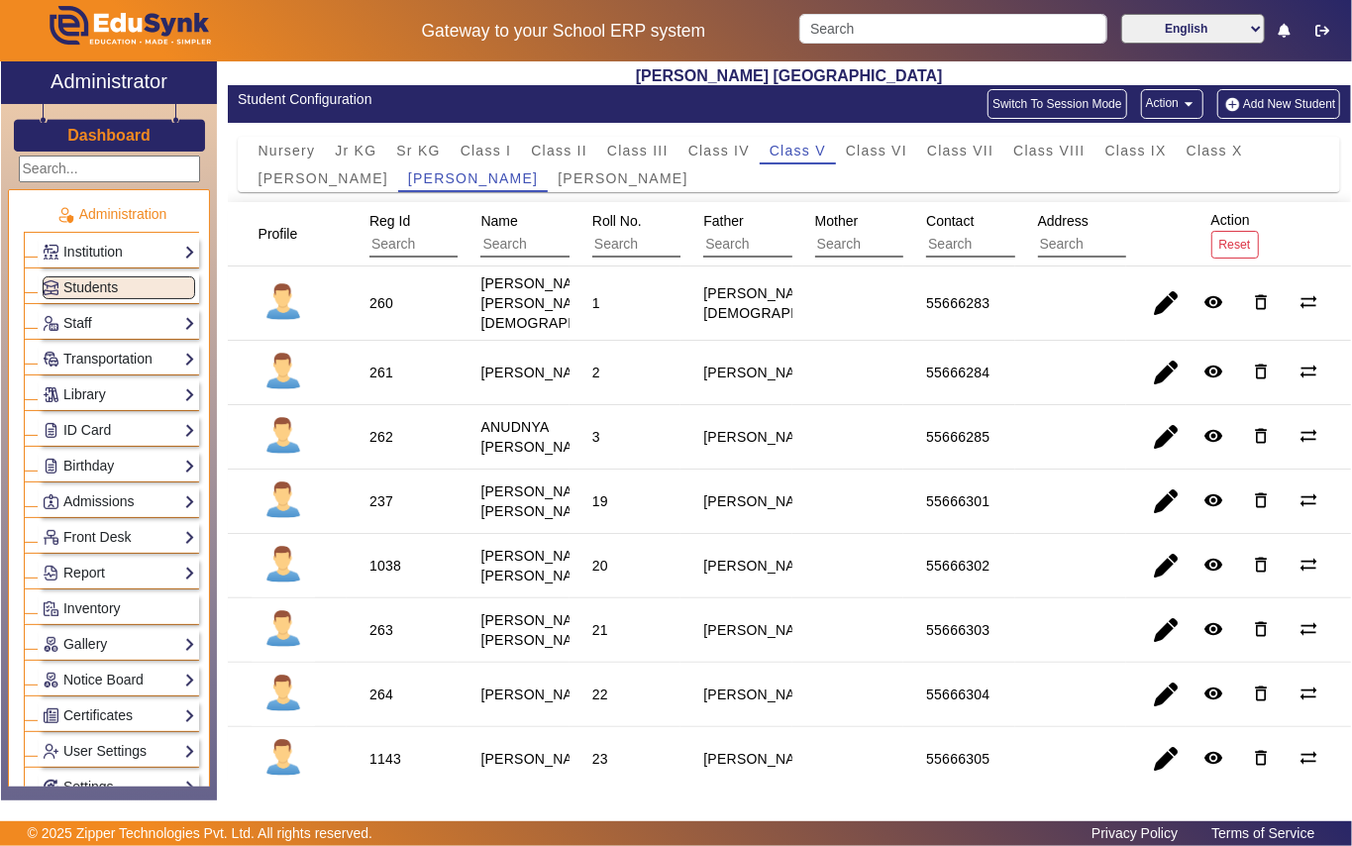
scroll to position [132, 0]
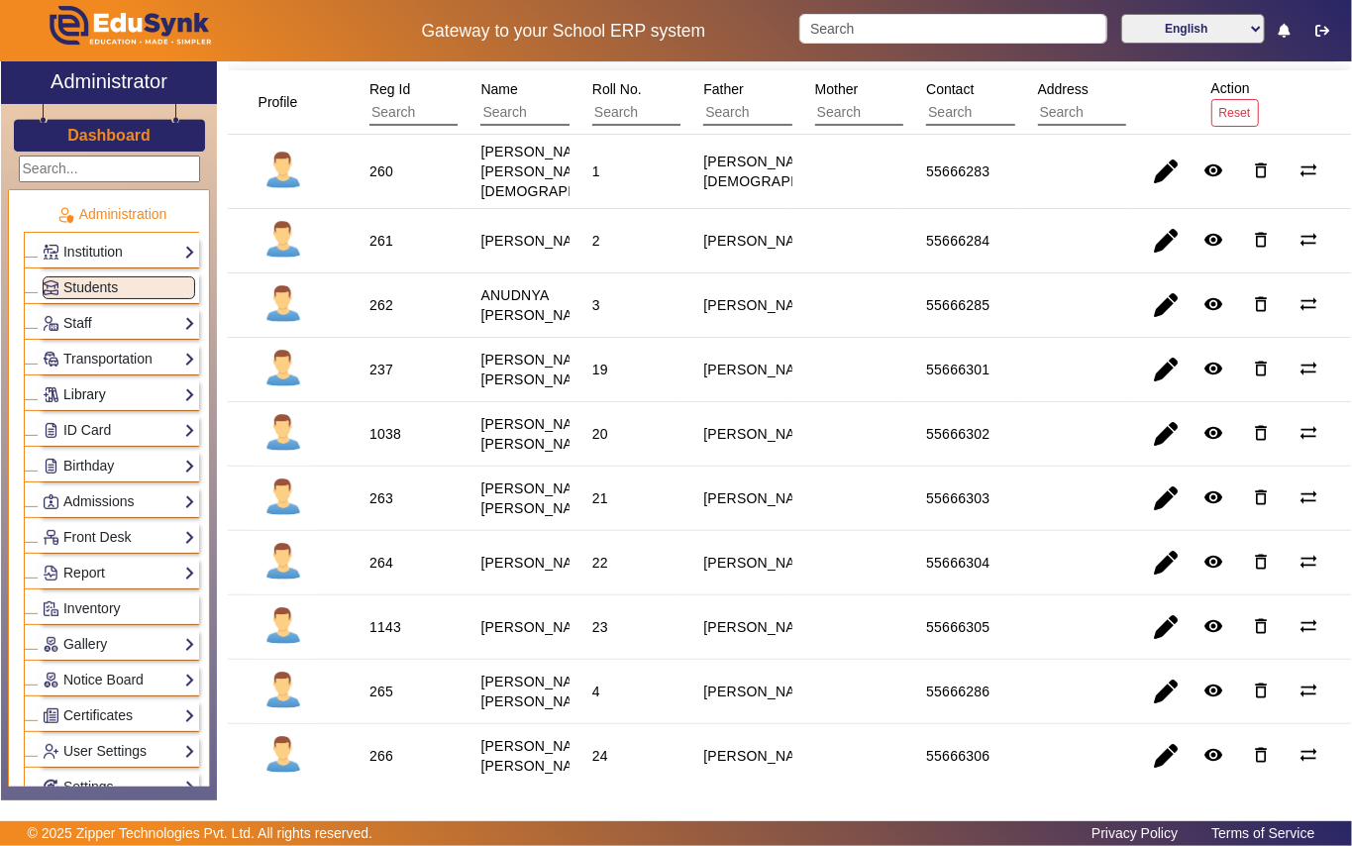
click at [107, 392] on link "Library" at bounding box center [119, 394] width 153 height 23
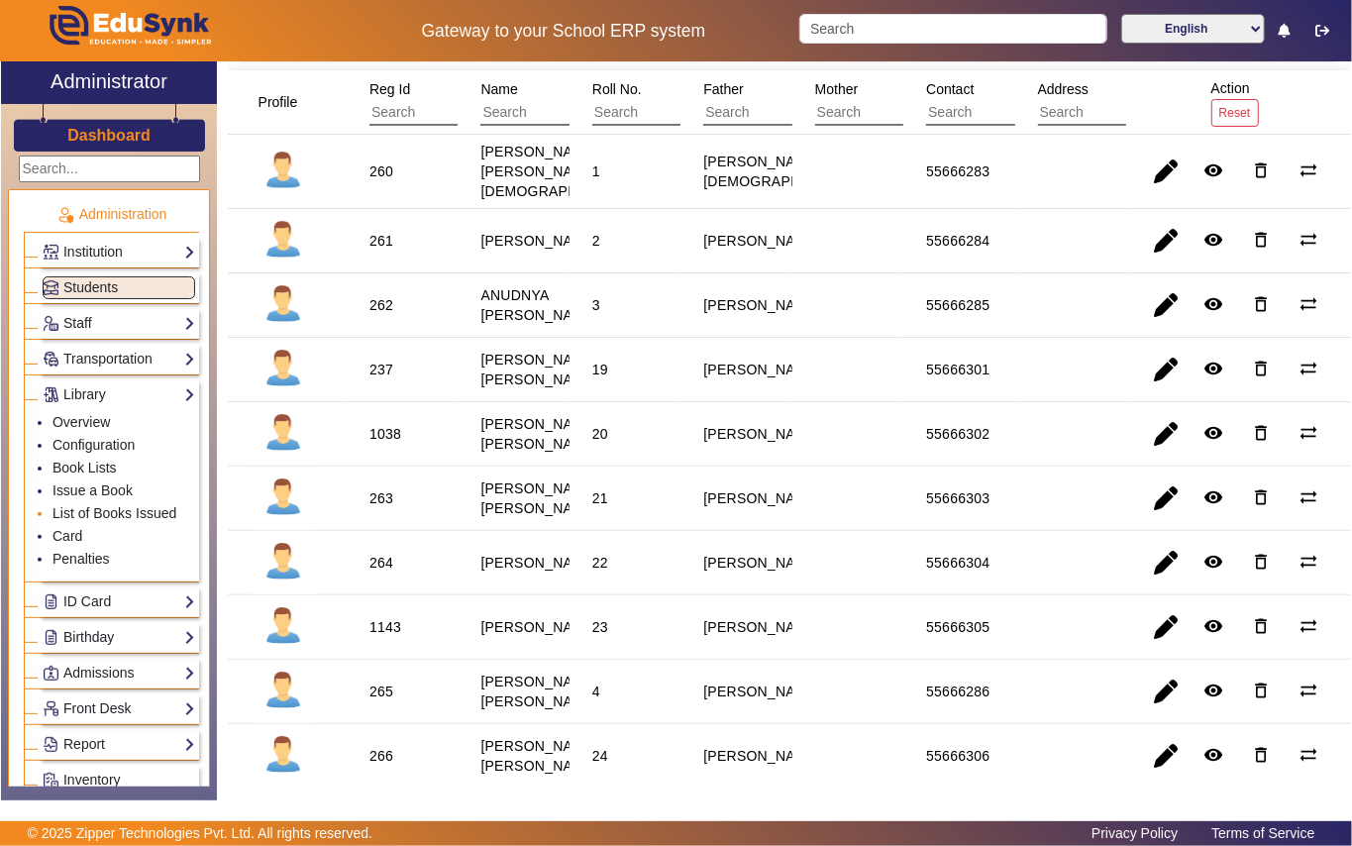
click at [115, 507] on li "List of Books Issued" at bounding box center [124, 514] width 143 height 23
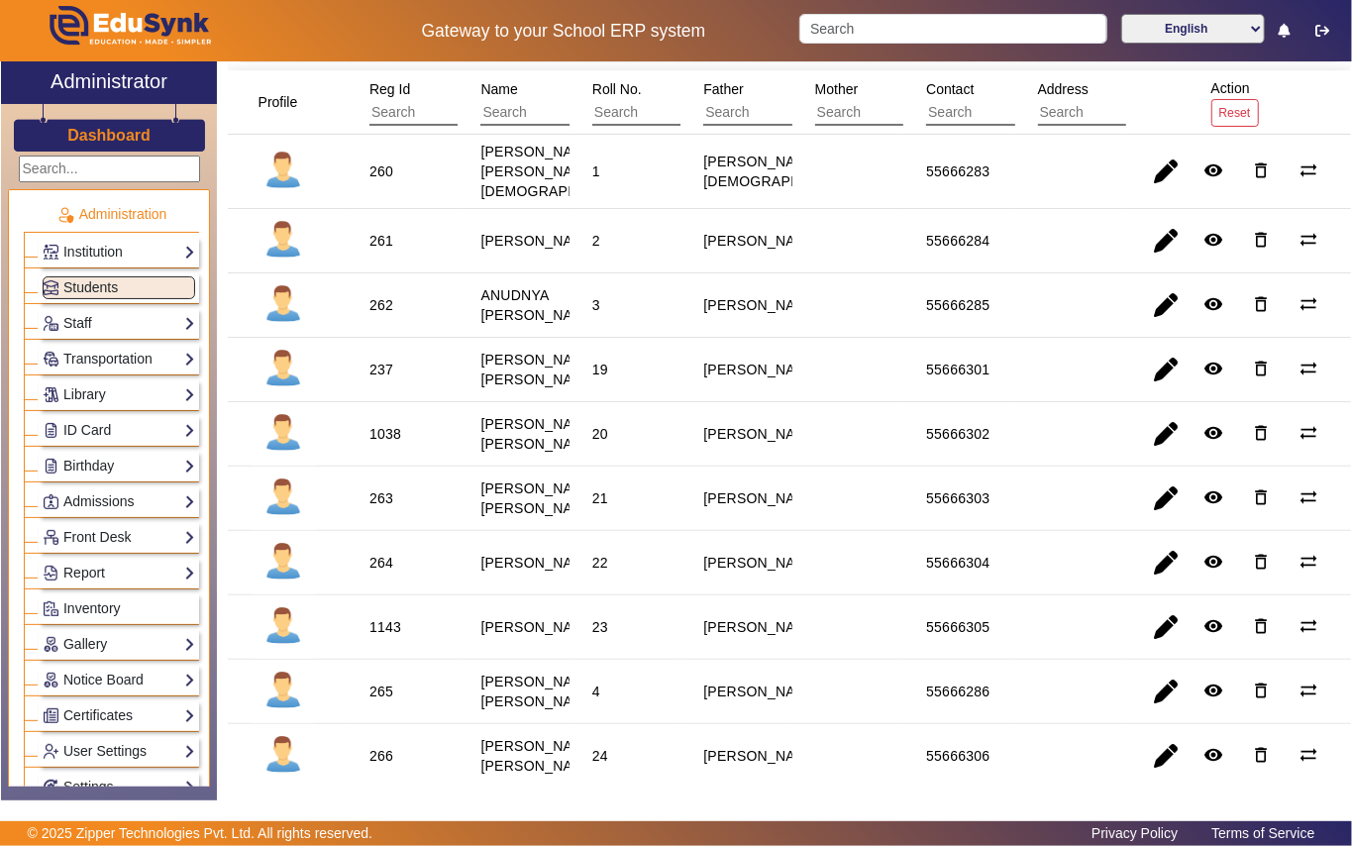
scroll to position [0, 0]
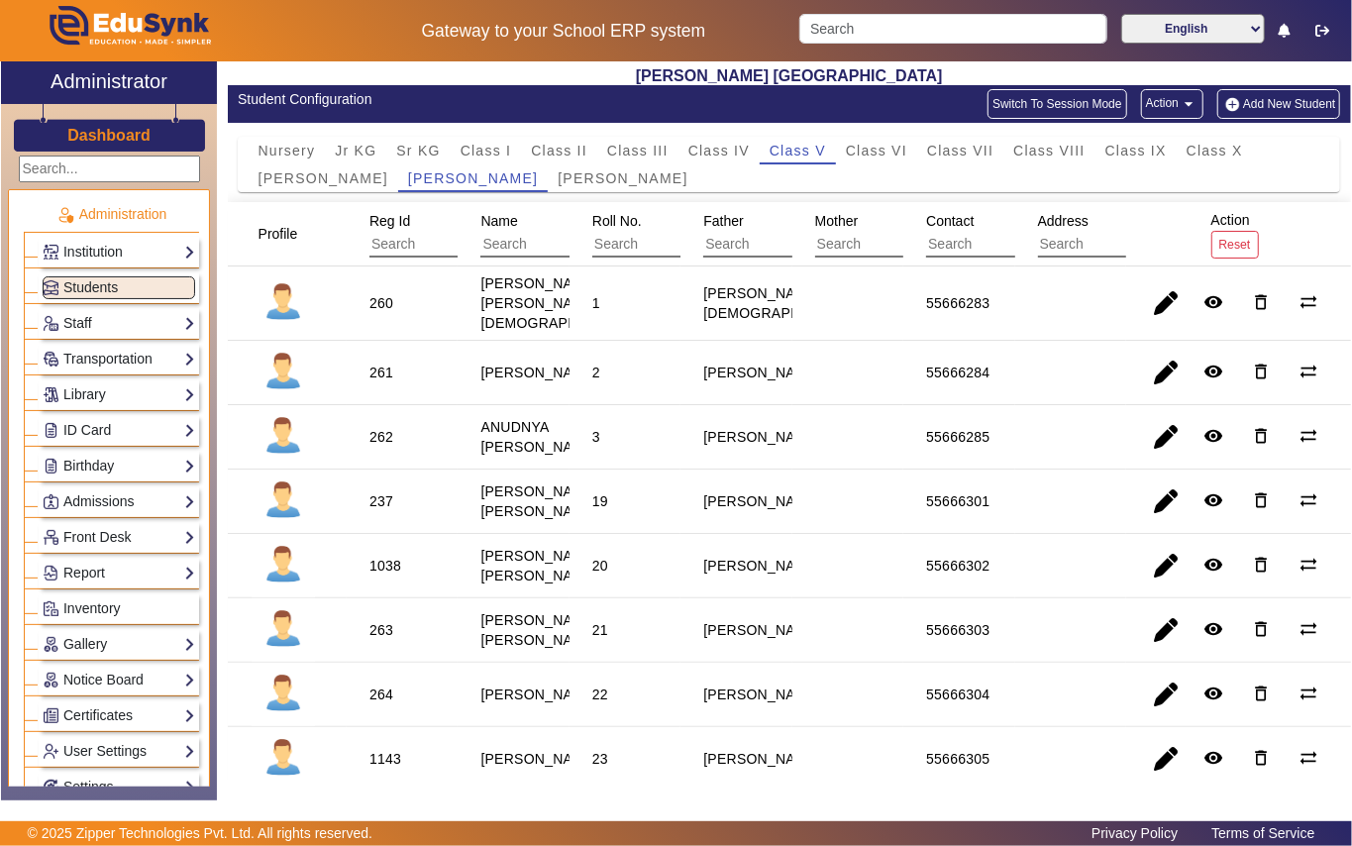
click at [866, 244] on input "text" at bounding box center [903, 245] width 177 height 26
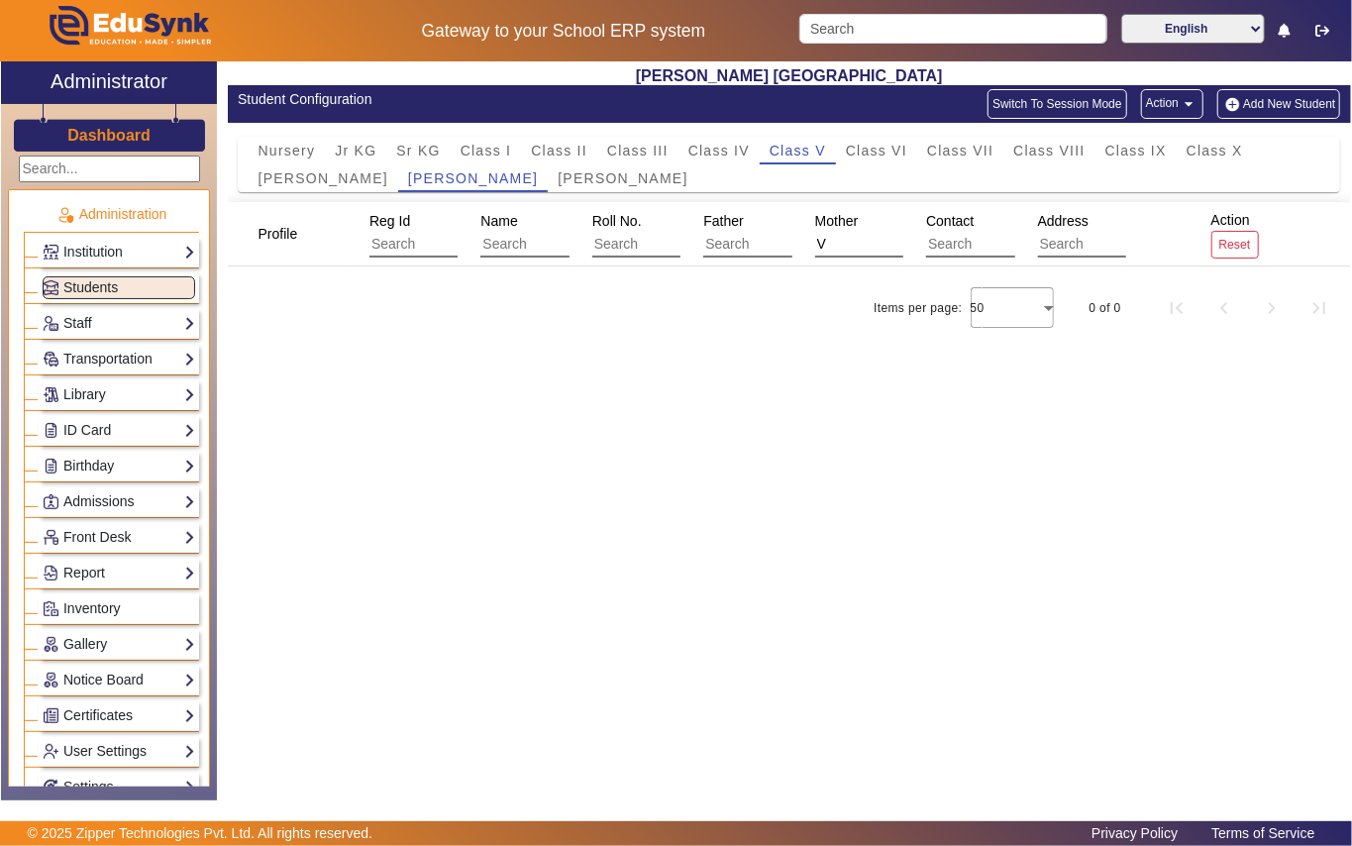
type input "V"
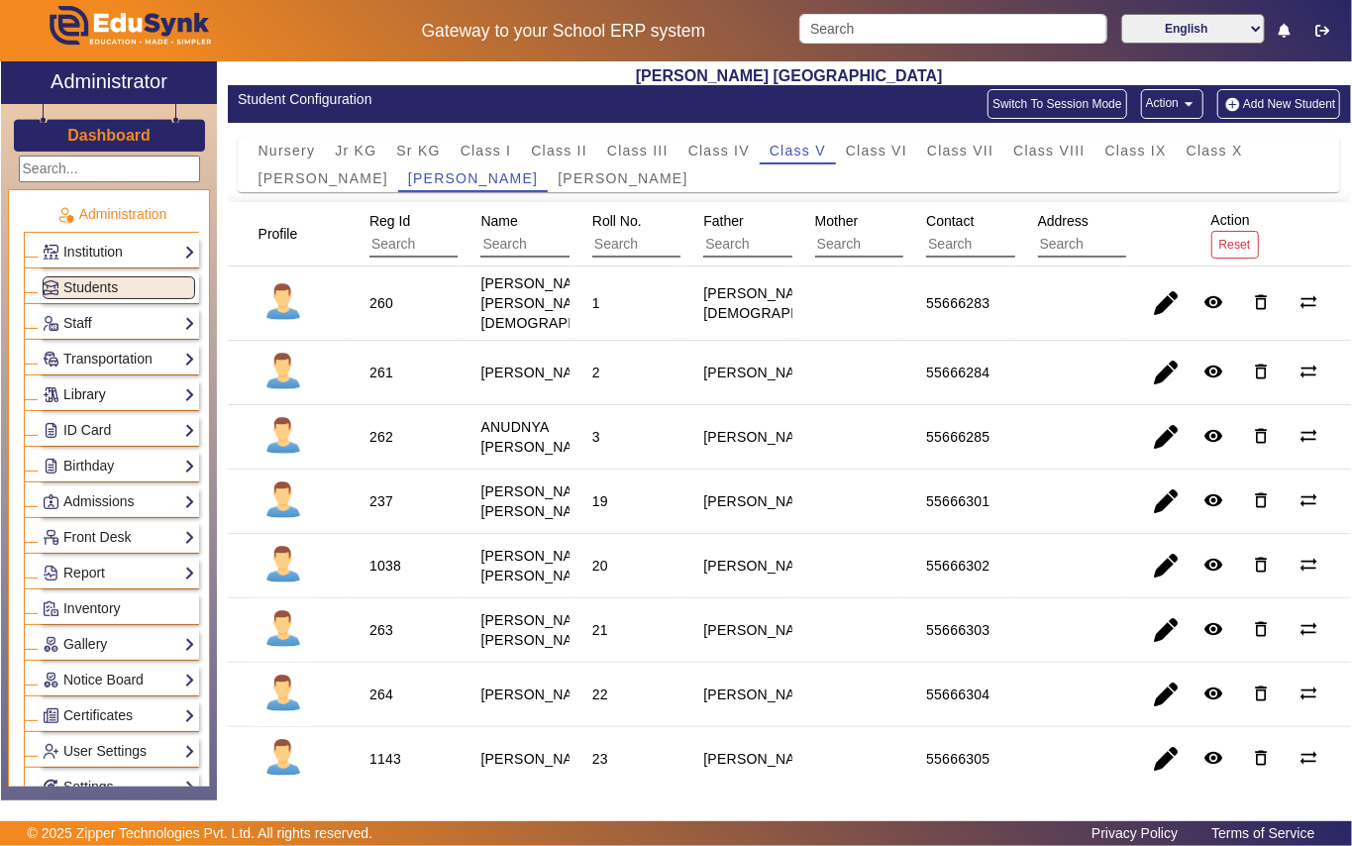
click at [89, 386] on link "Library" at bounding box center [119, 394] width 153 height 23
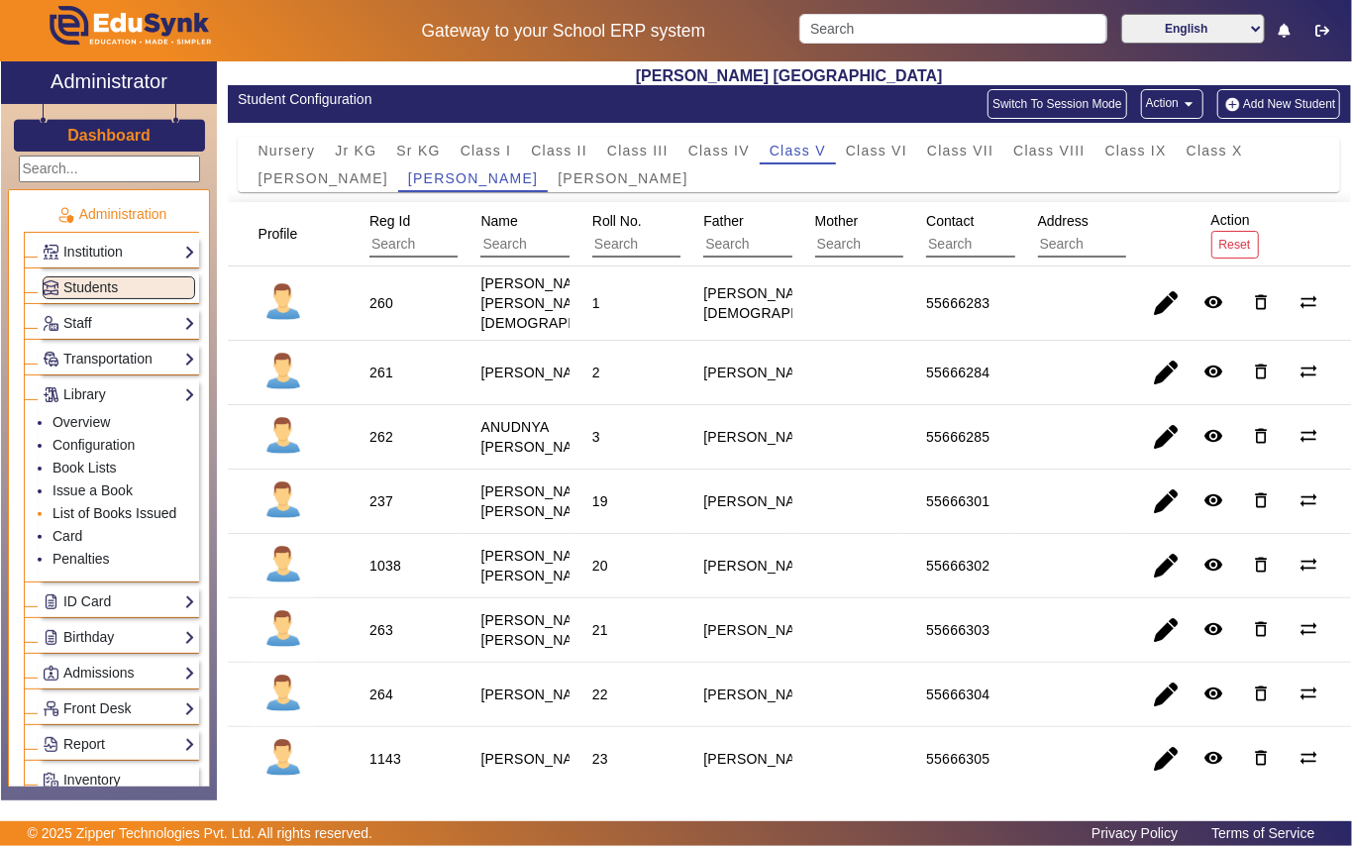
click at [103, 517] on link "List of Books Issued" at bounding box center [115, 513] width 124 height 16
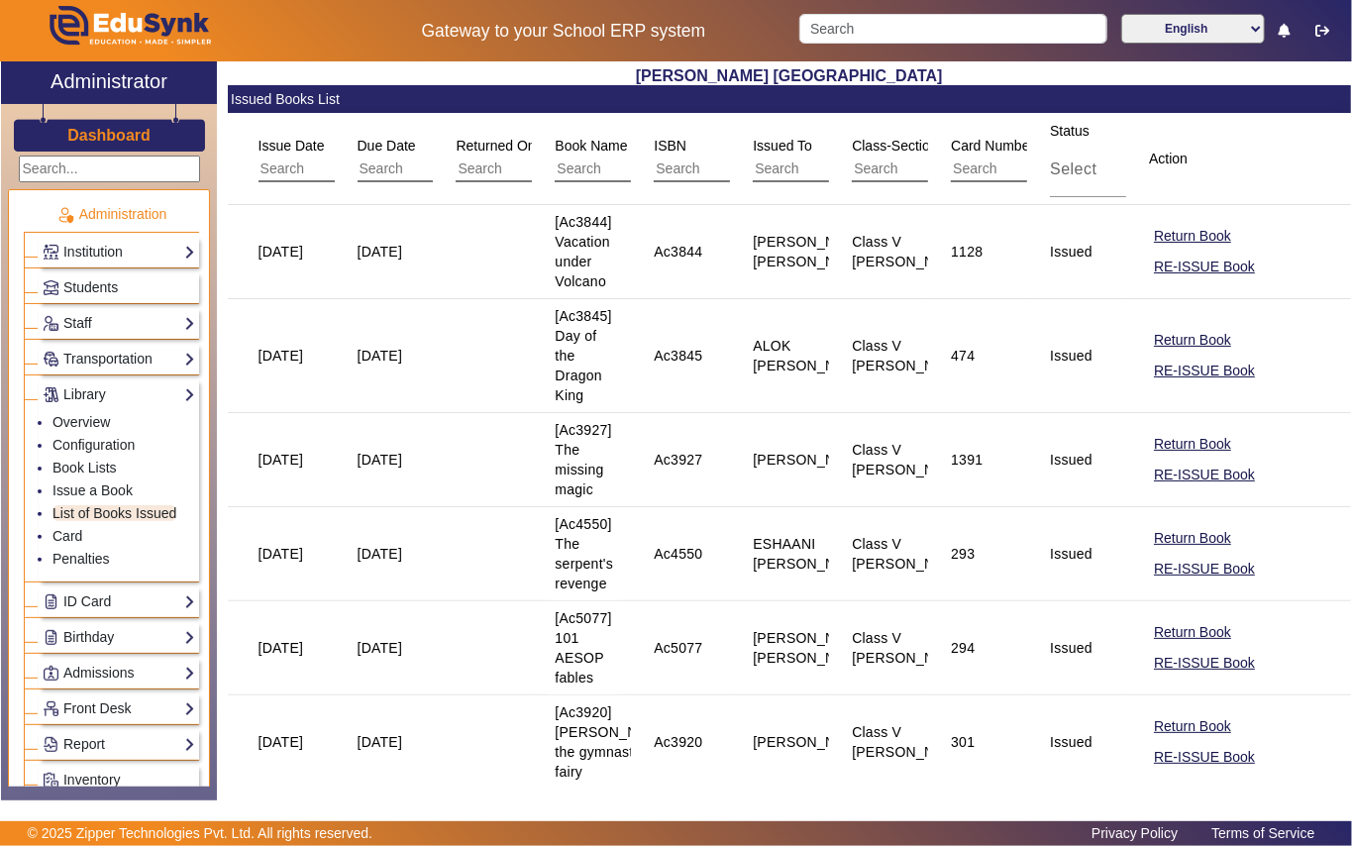
click at [898, 174] on input "text" at bounding box center [940, 170] width 177 height 26
type input "V Anandi"
